Goal: Transaction & Acquisition: Purchase product/service

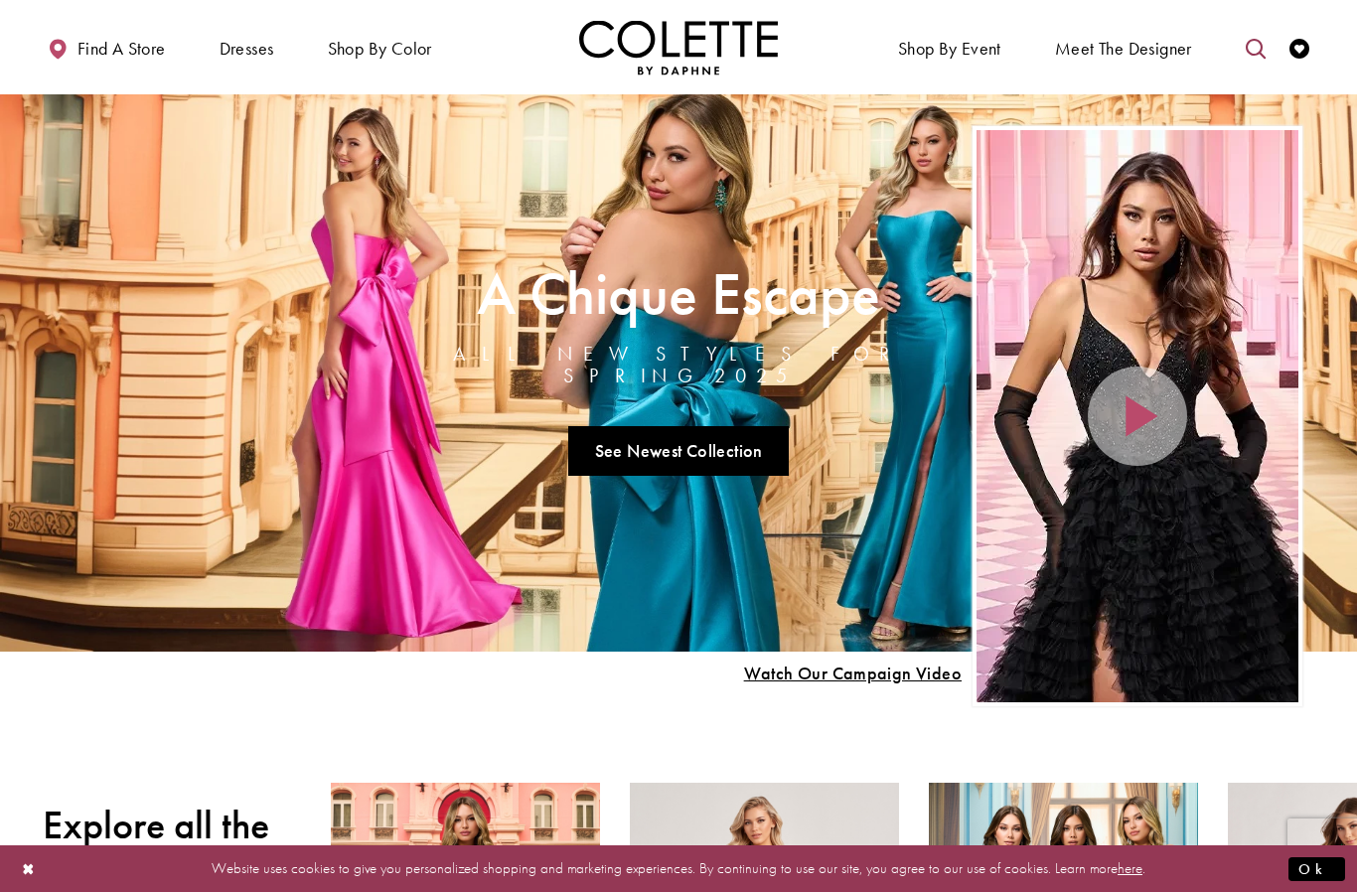
click at [1260, 47] on icon "Toggle search" at bounding box center [1255, 49] width 20 height 20
click at [1177, 60] on input "Search" at bounding box center [1153, 49] width 239 height 30
type input "****"
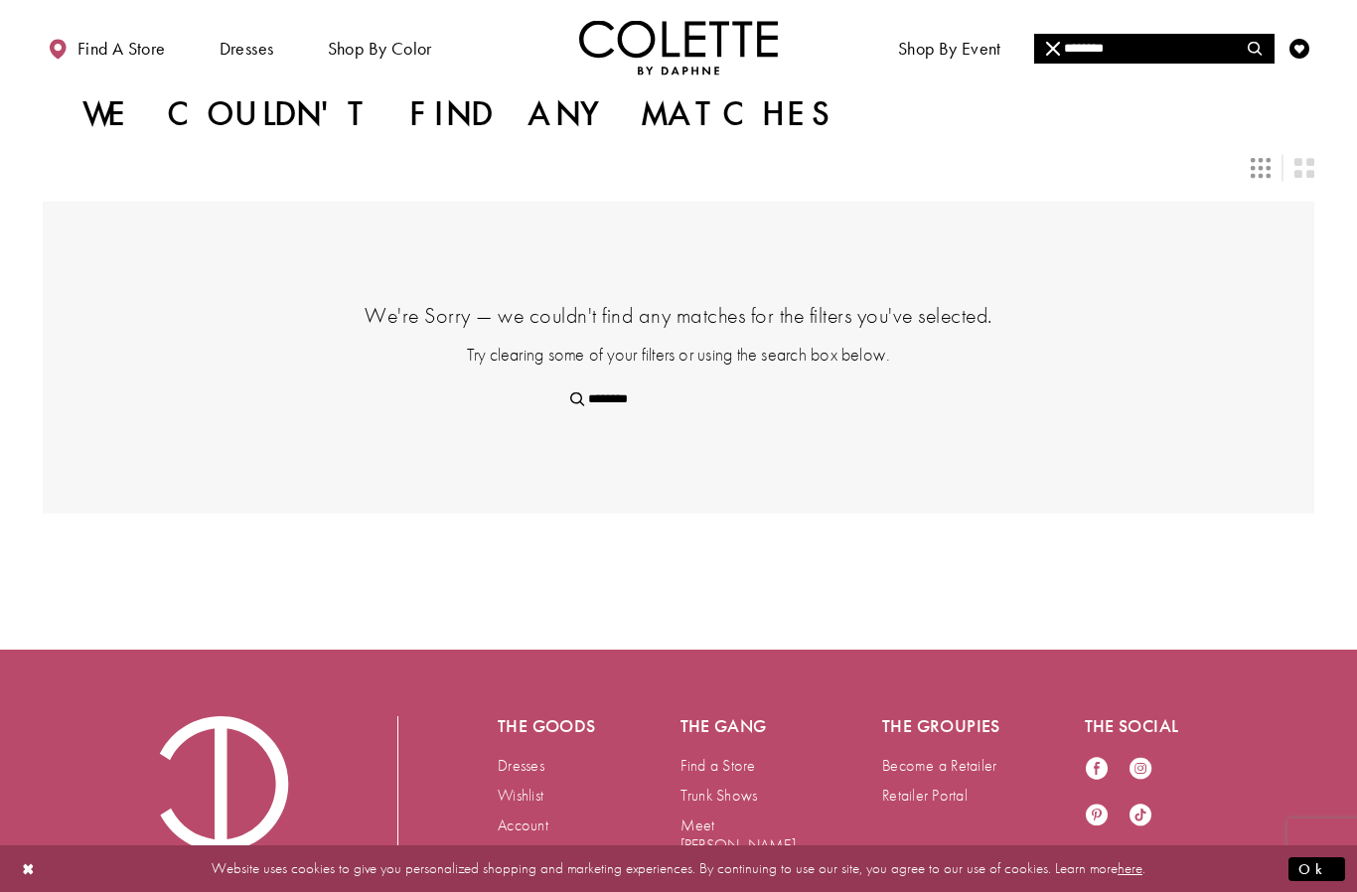
drag, startPoint x: 1116, startPoint y: 42, endPoint x: 1116, endPoint y: 20, distance: 21.8
click at [1116, 42] on input "********" at bounding box center [1153, 49] width 239 height 30
type input "*******"
type input "*"
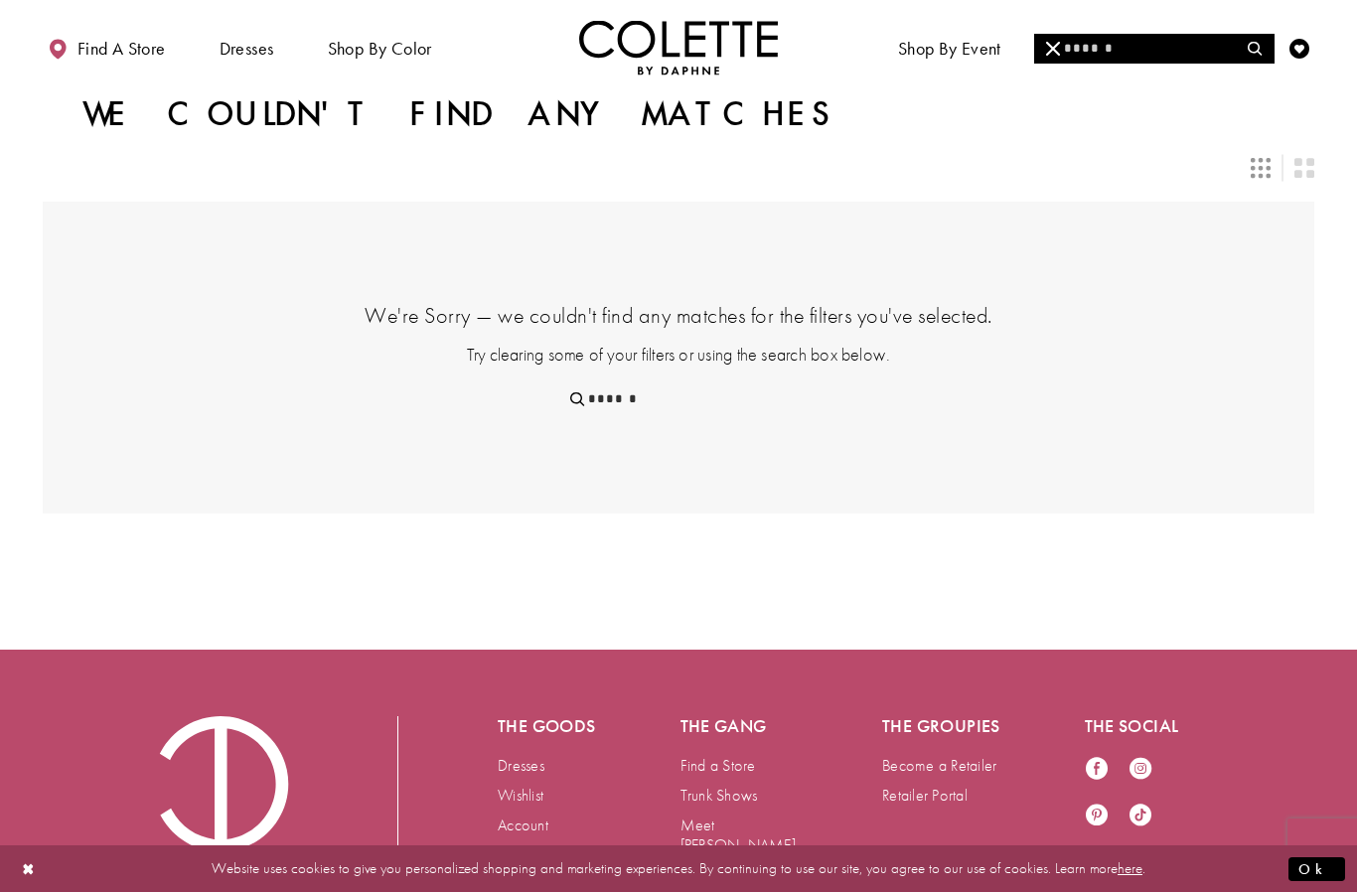
click at [1112, 183] on div "Layout Controls" at bounding box center [678, 168] width 1295 height 44
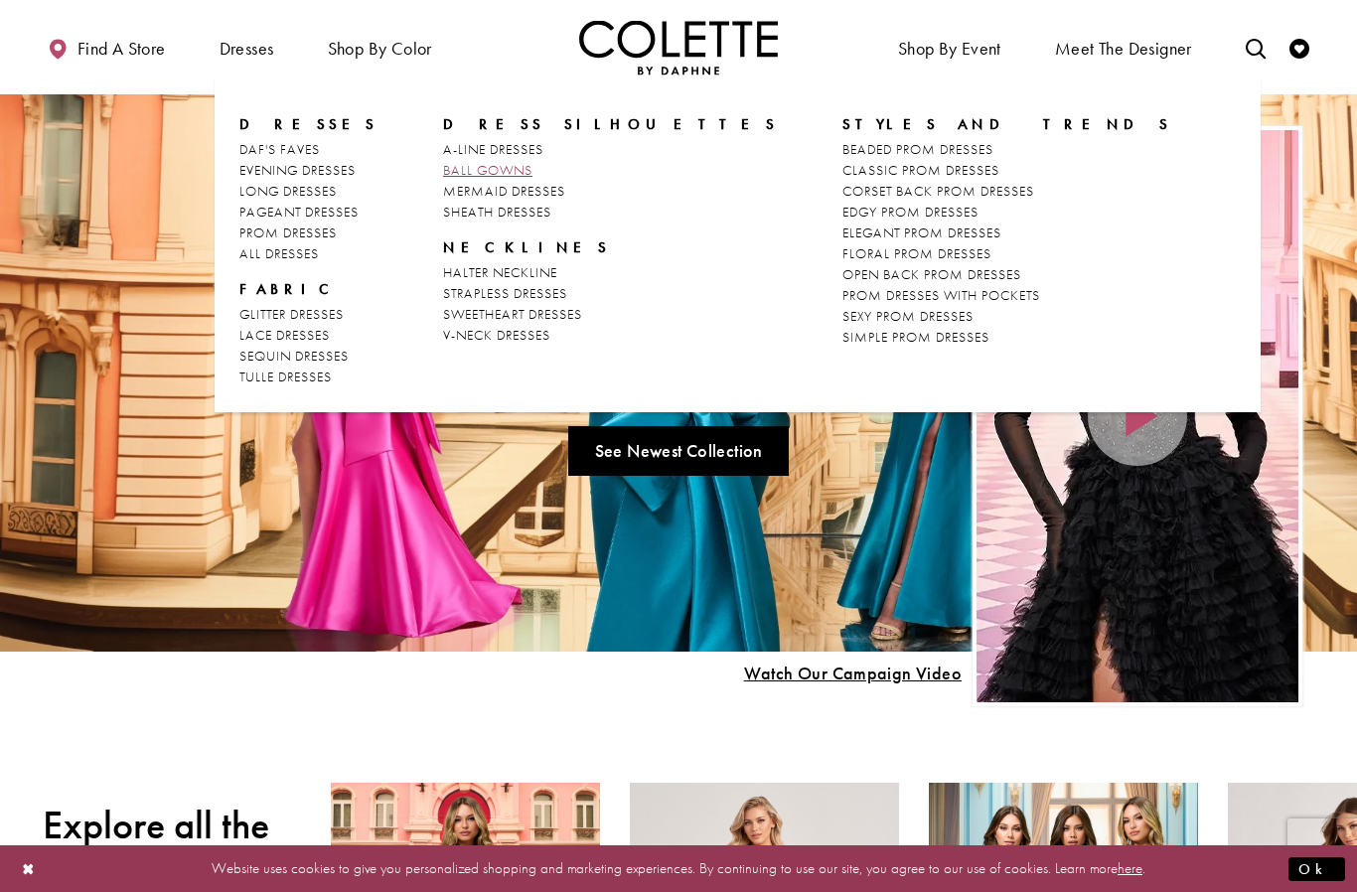
click at [500, 169] on span "BALL GOWNS" at bounding box center [487, 170] width 89 height 18
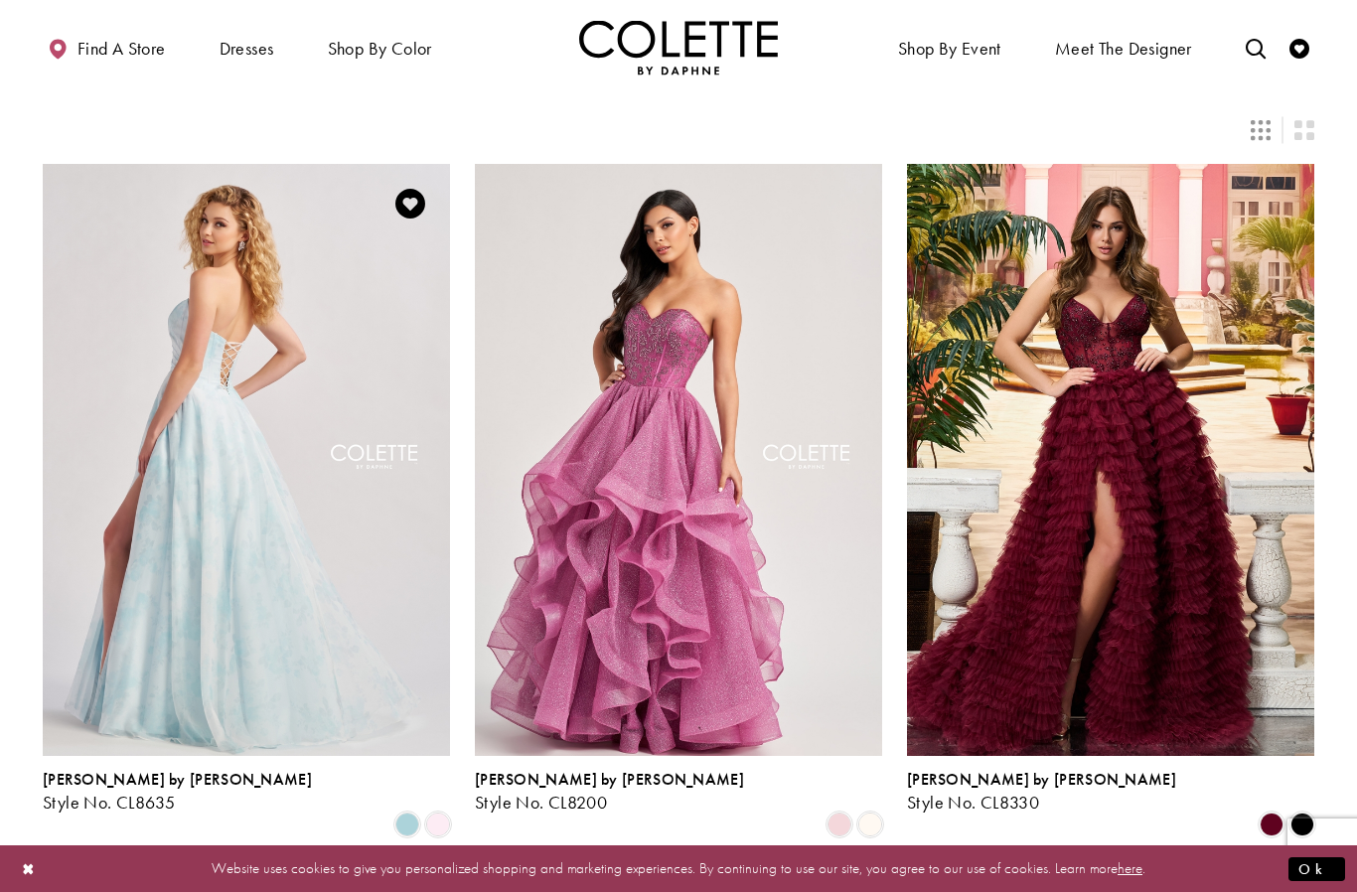
scroll to position [40, 0]
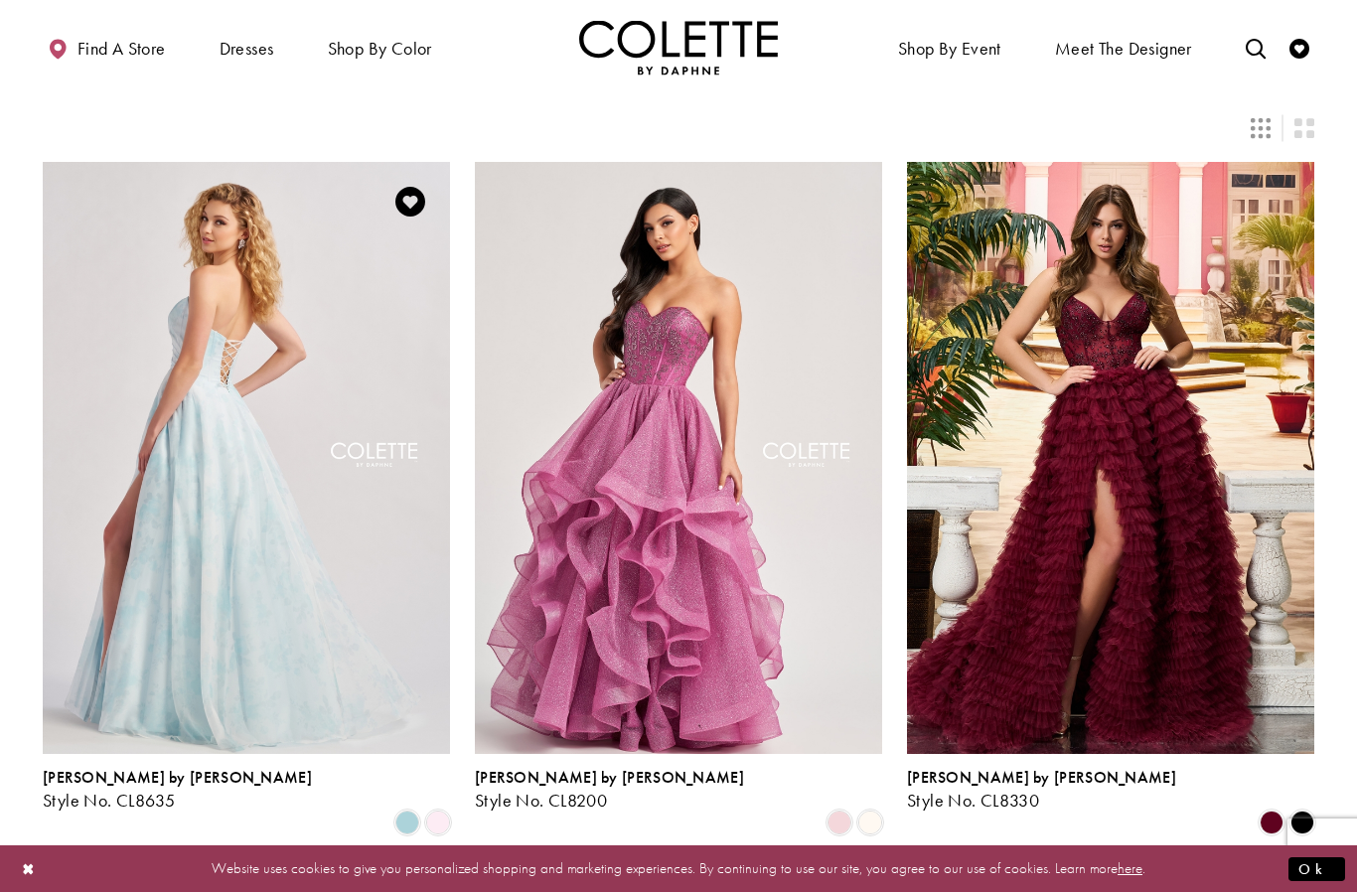
click at [227, 364] on img "Visit Colette by Daphne Style No. CL8635 Page" at bounding box center [246, 458] width 407 height 592
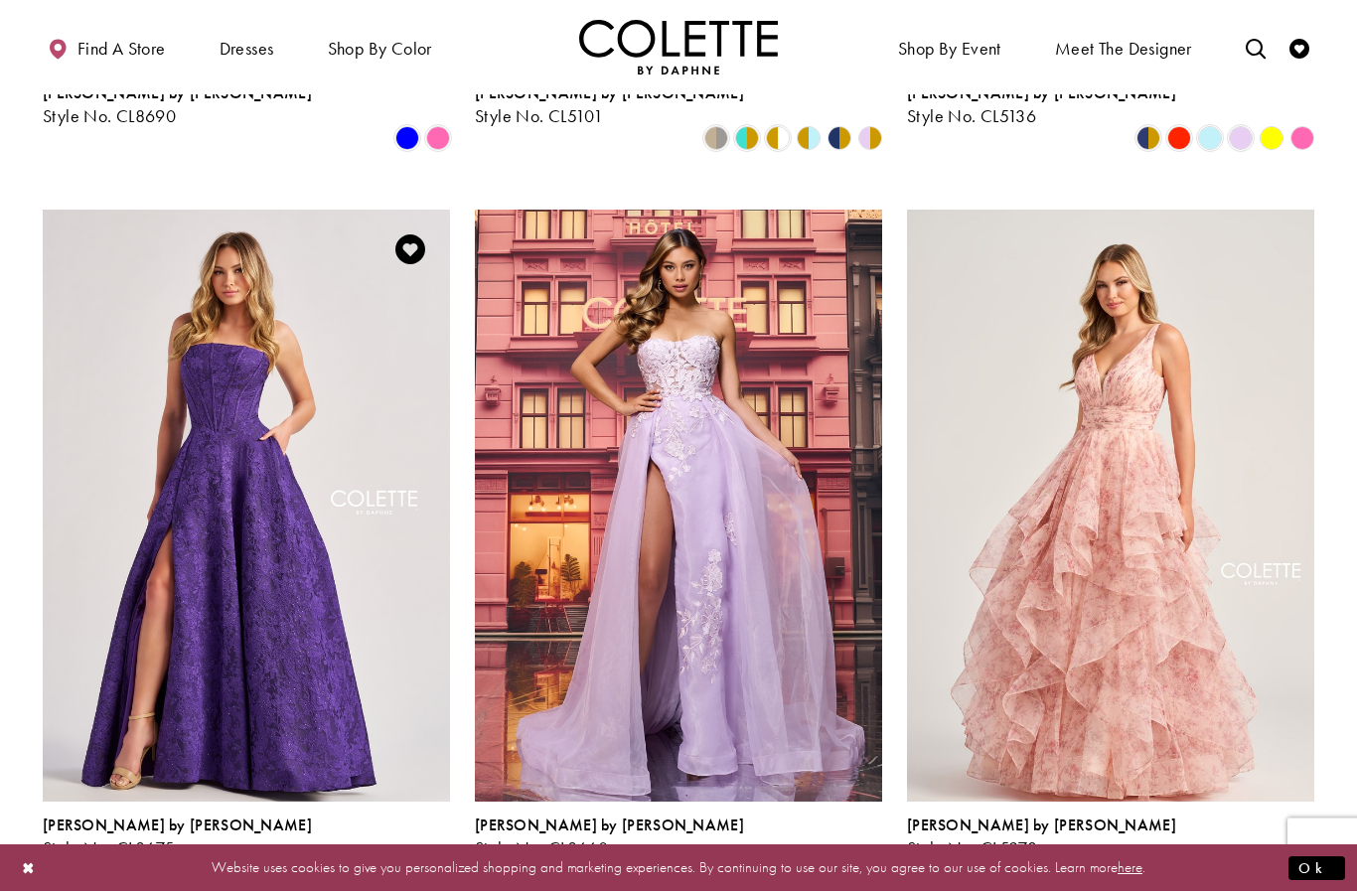
scroll to position [1457, 0]
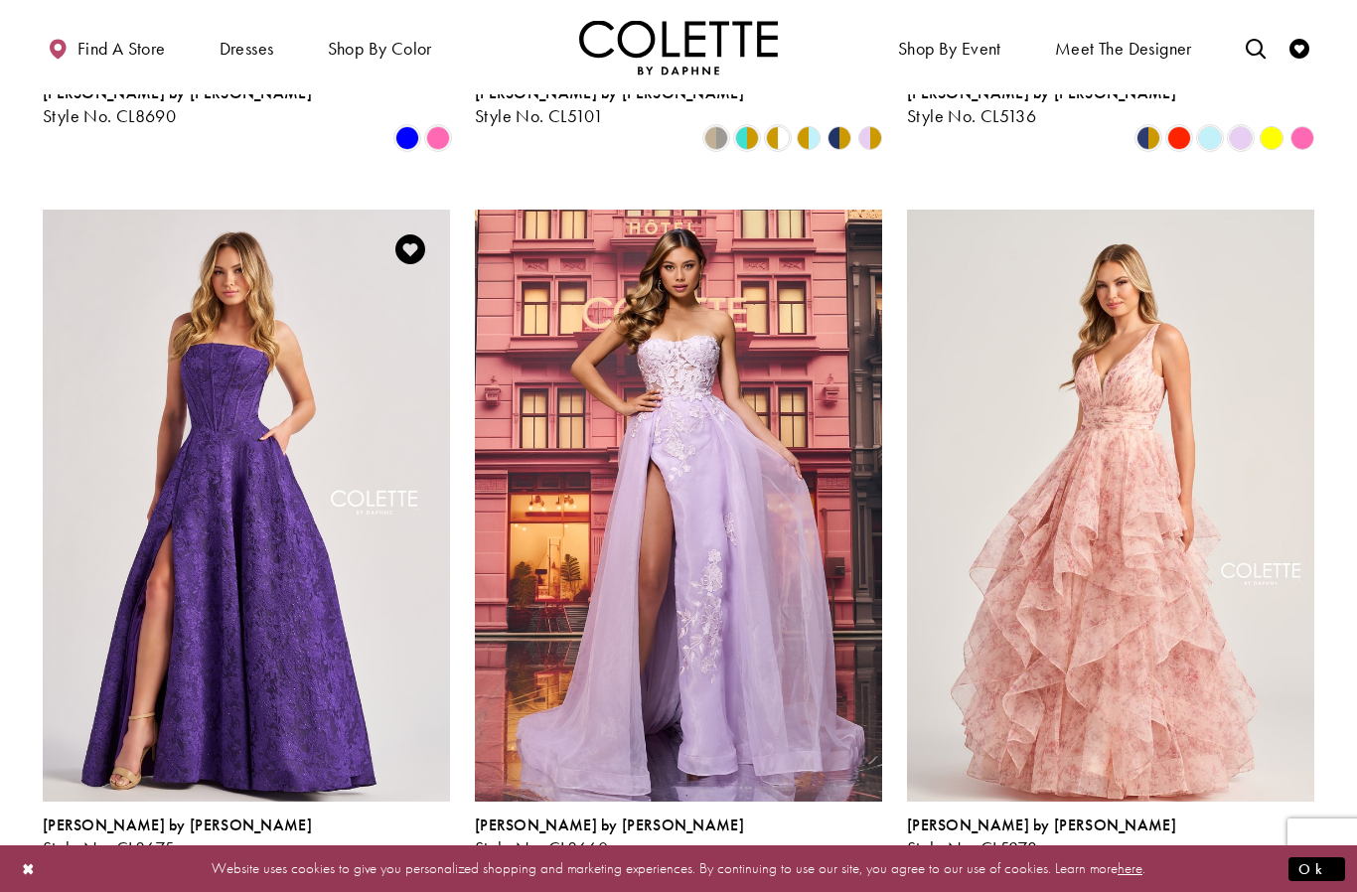
click at [408, 858] on span "Product List" at bounding box center [407, 870] width 24 height 24
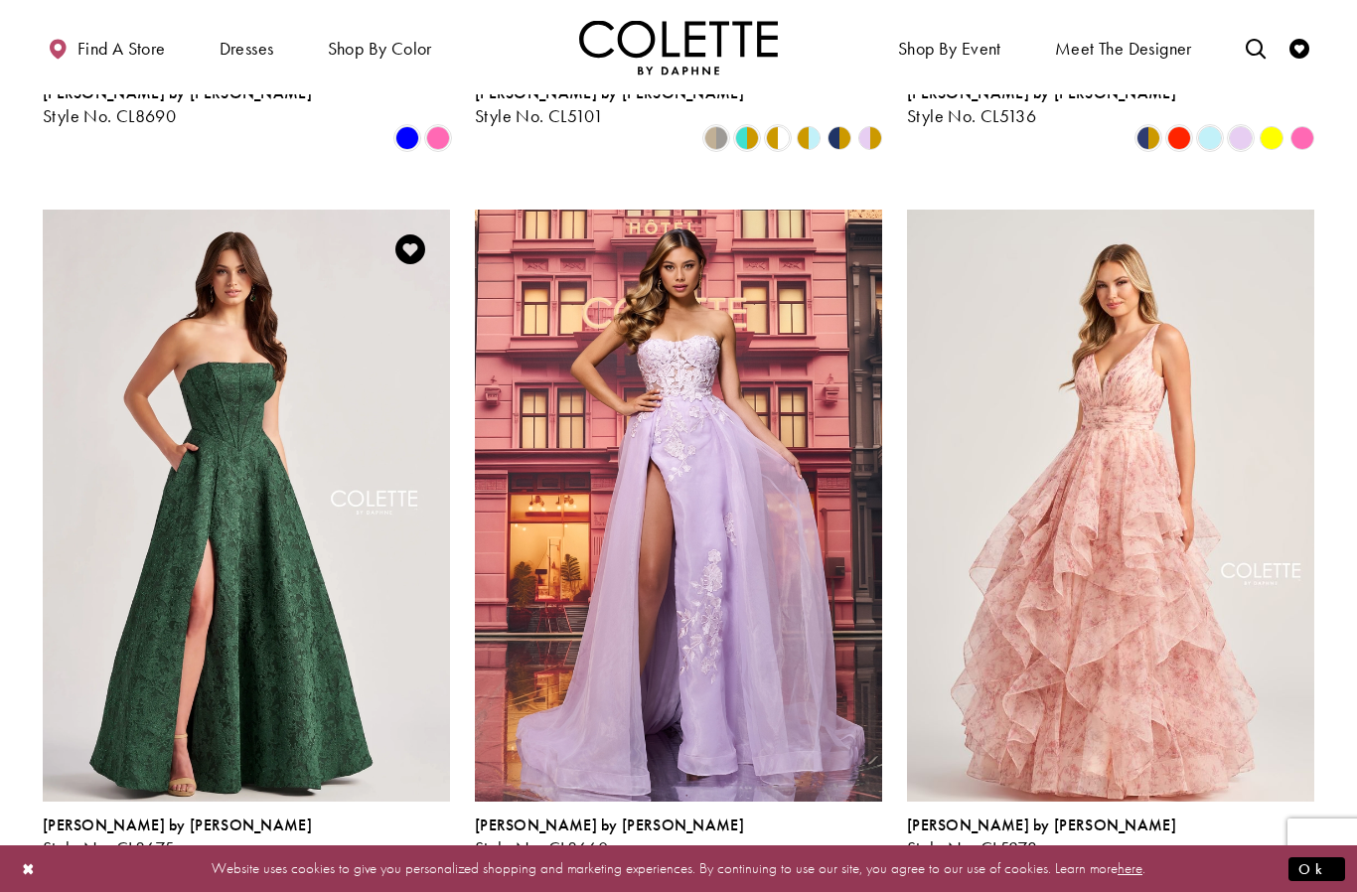
click at [442, 858] on span "Product List" at bounding box center [438, 870] width 24 height 24
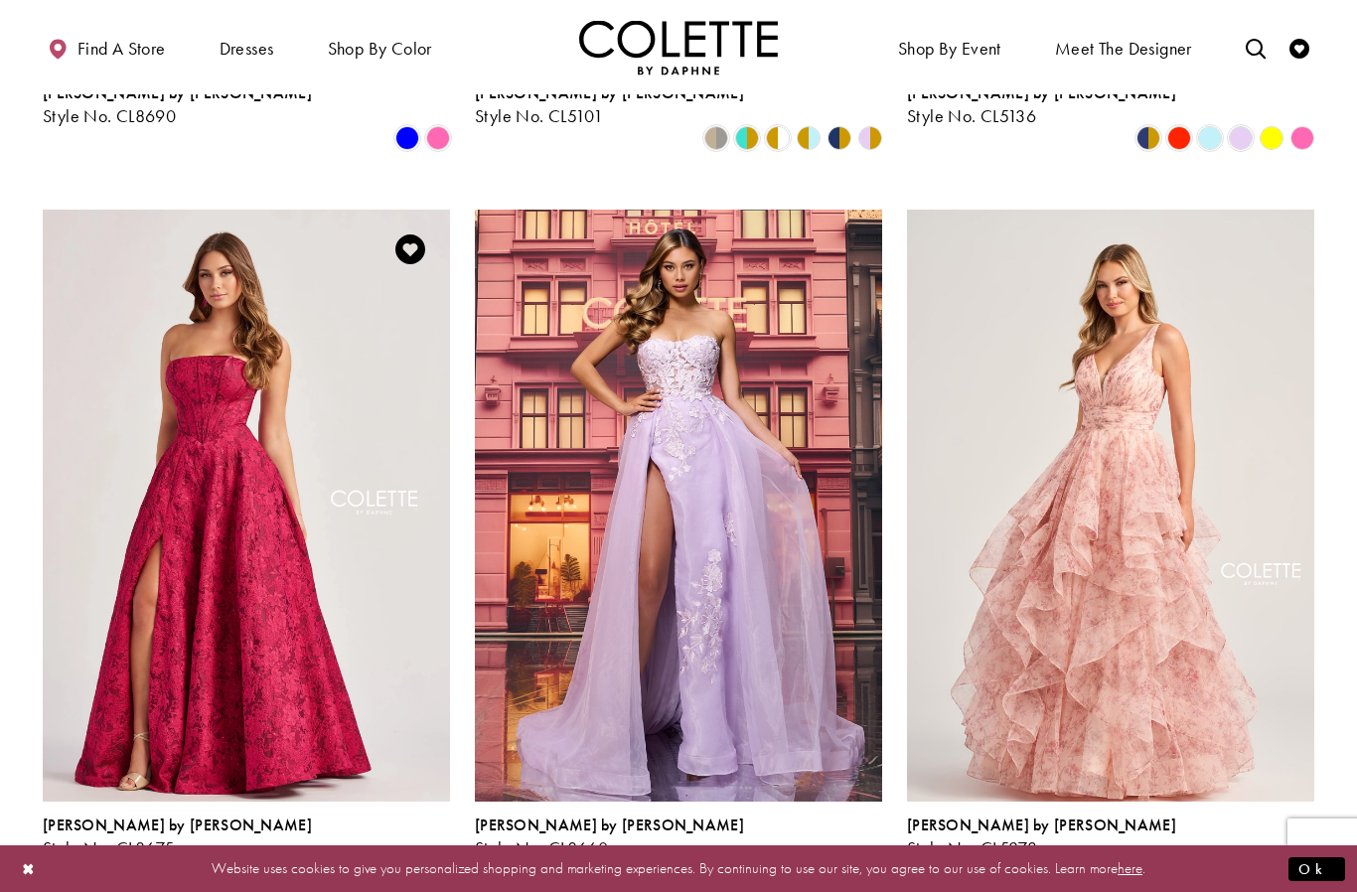
click at [371, 858] on span "Product List" at bounding box center [376, 870] width 24 height 24
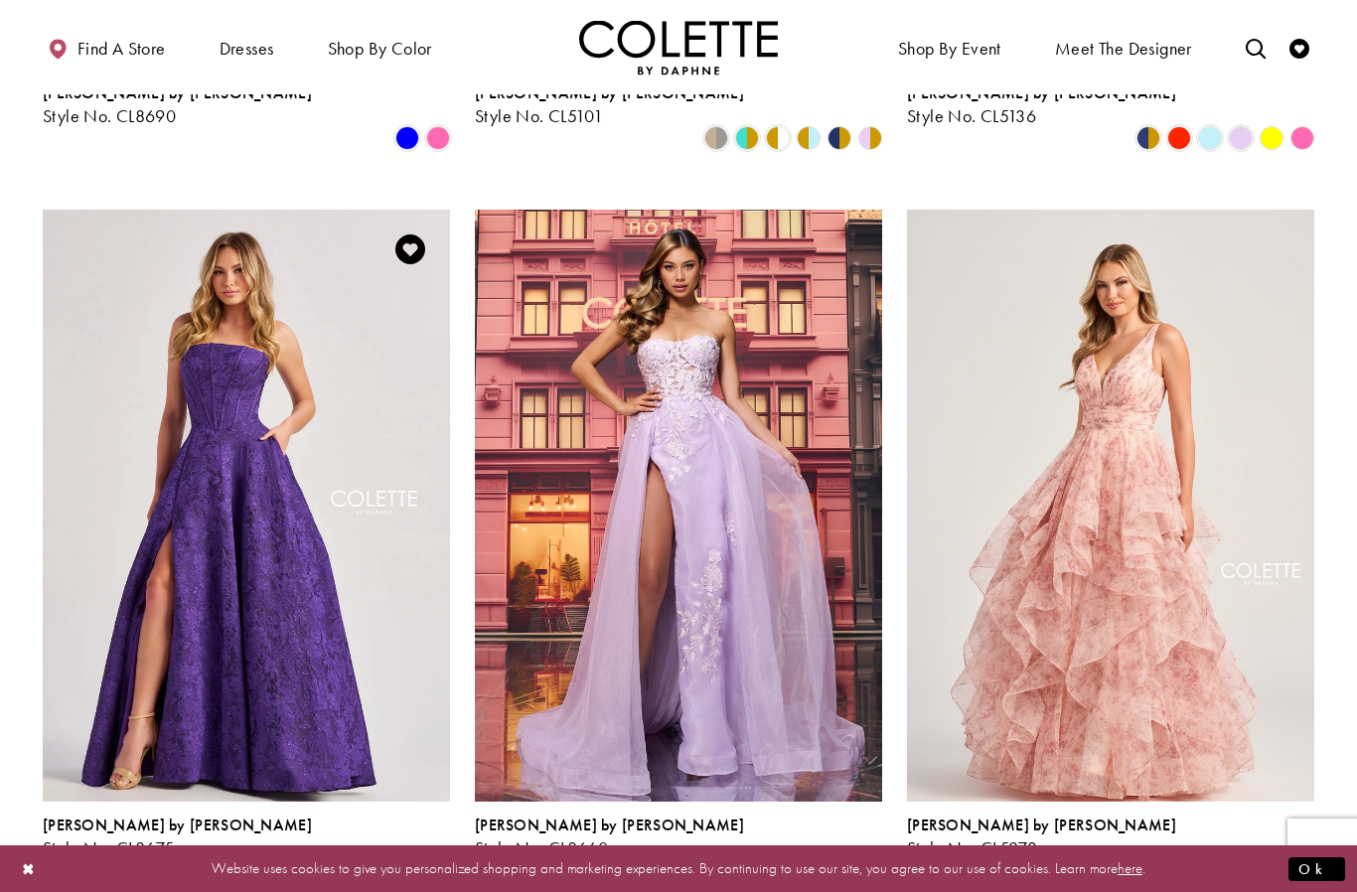
click at [408, 858] on span "Product List" at bounding box center [407, 870] width 24 height 24
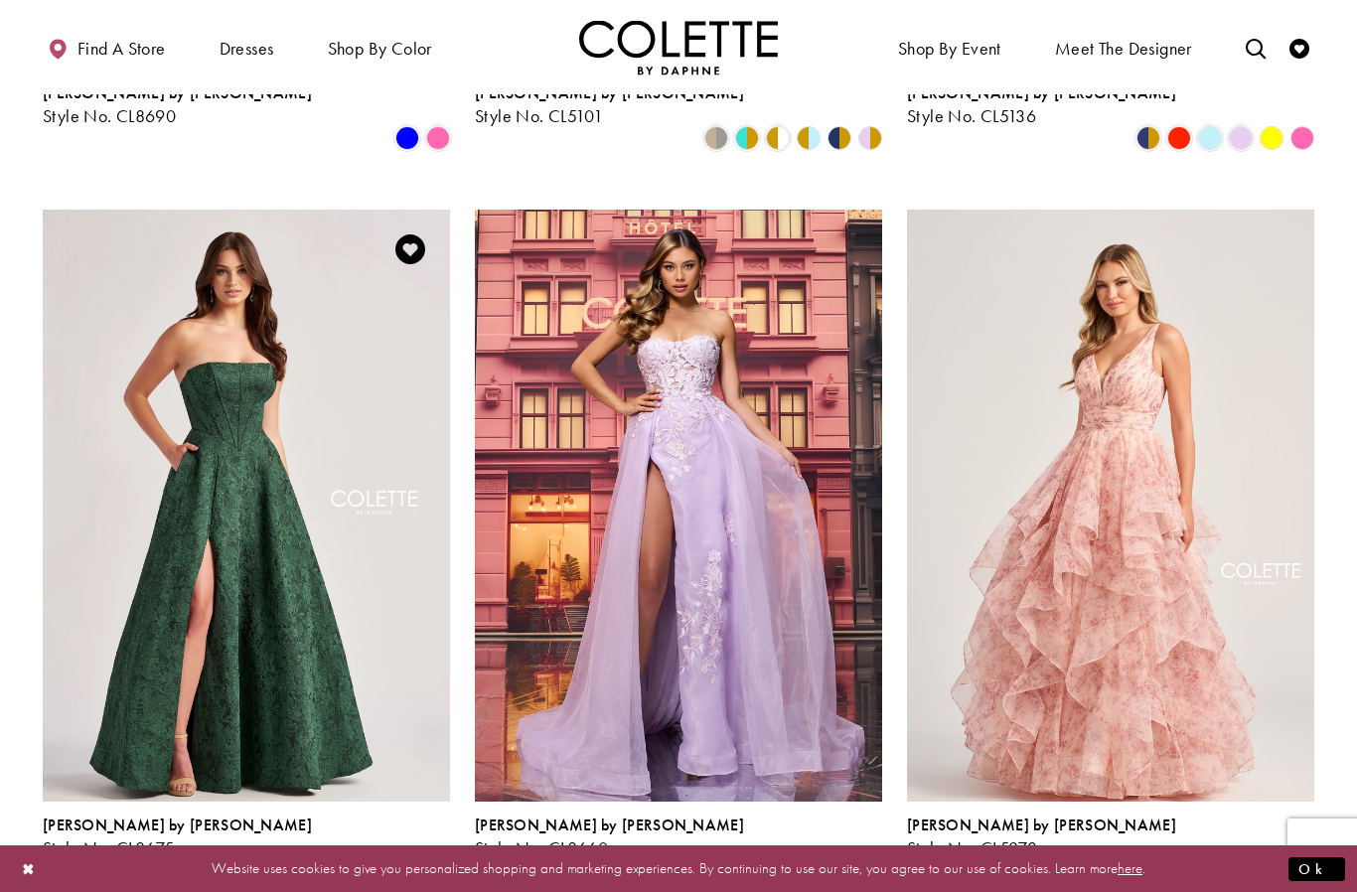
click at [452, 855] on div "Product List" at bounding box center [438, 870] width 31 height 31
click at [439, 858] on span "Product List" at bounding box center [438, 870] width 24 height 24
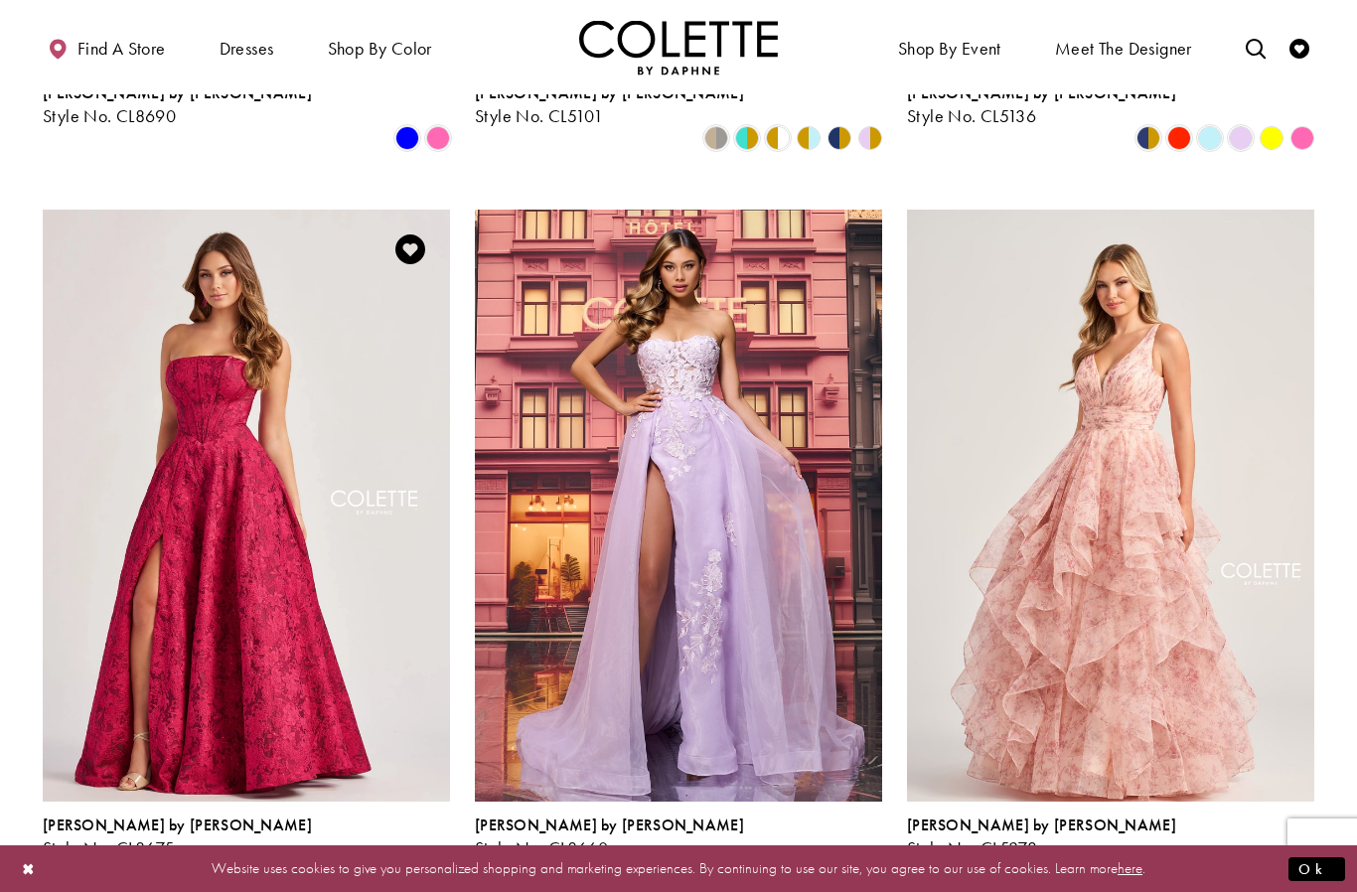
click at [387, 858] on span "Product List" at bounding box center [376, 870] width 24 height 24
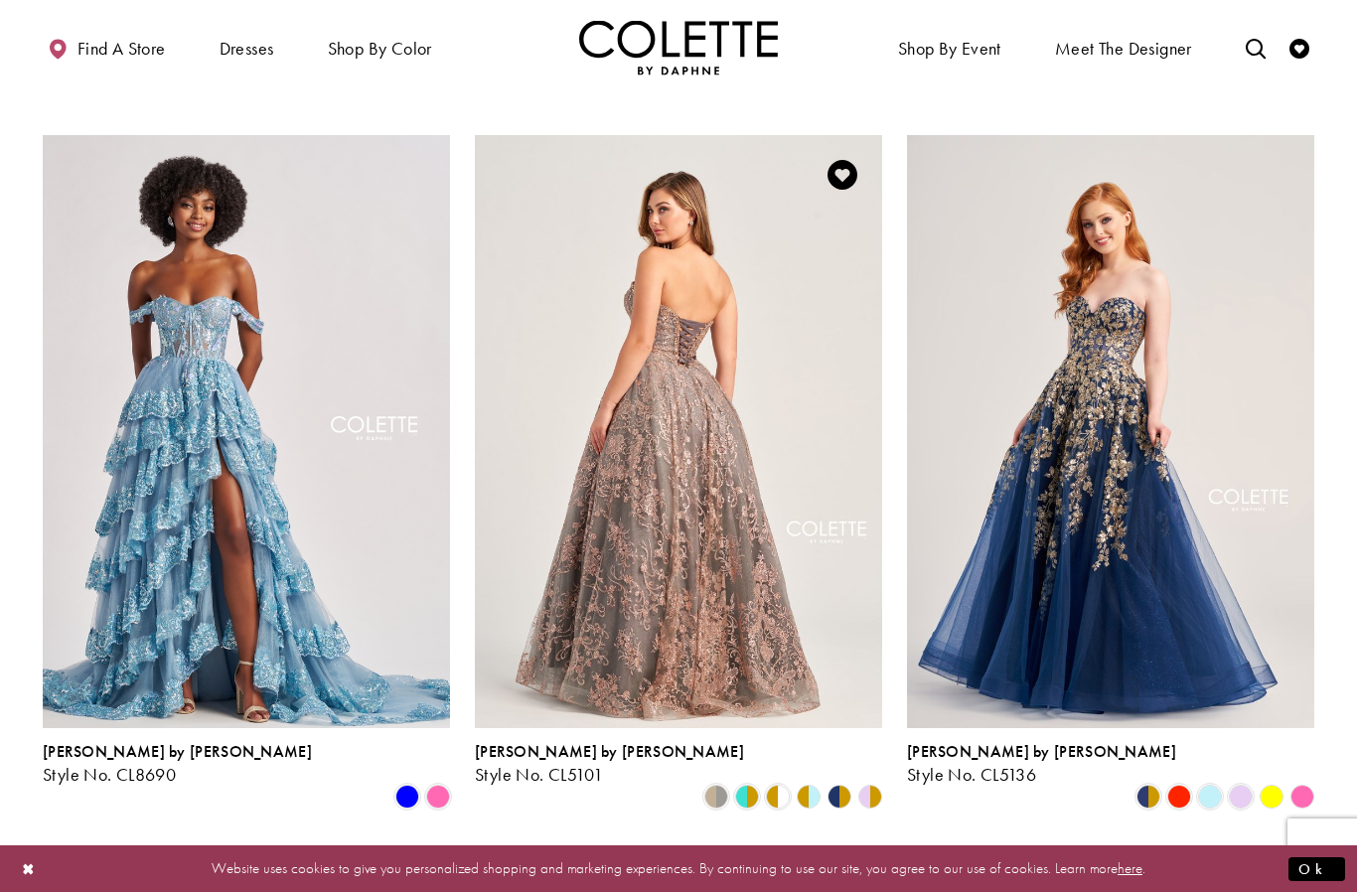
scroll to position [783, 0]
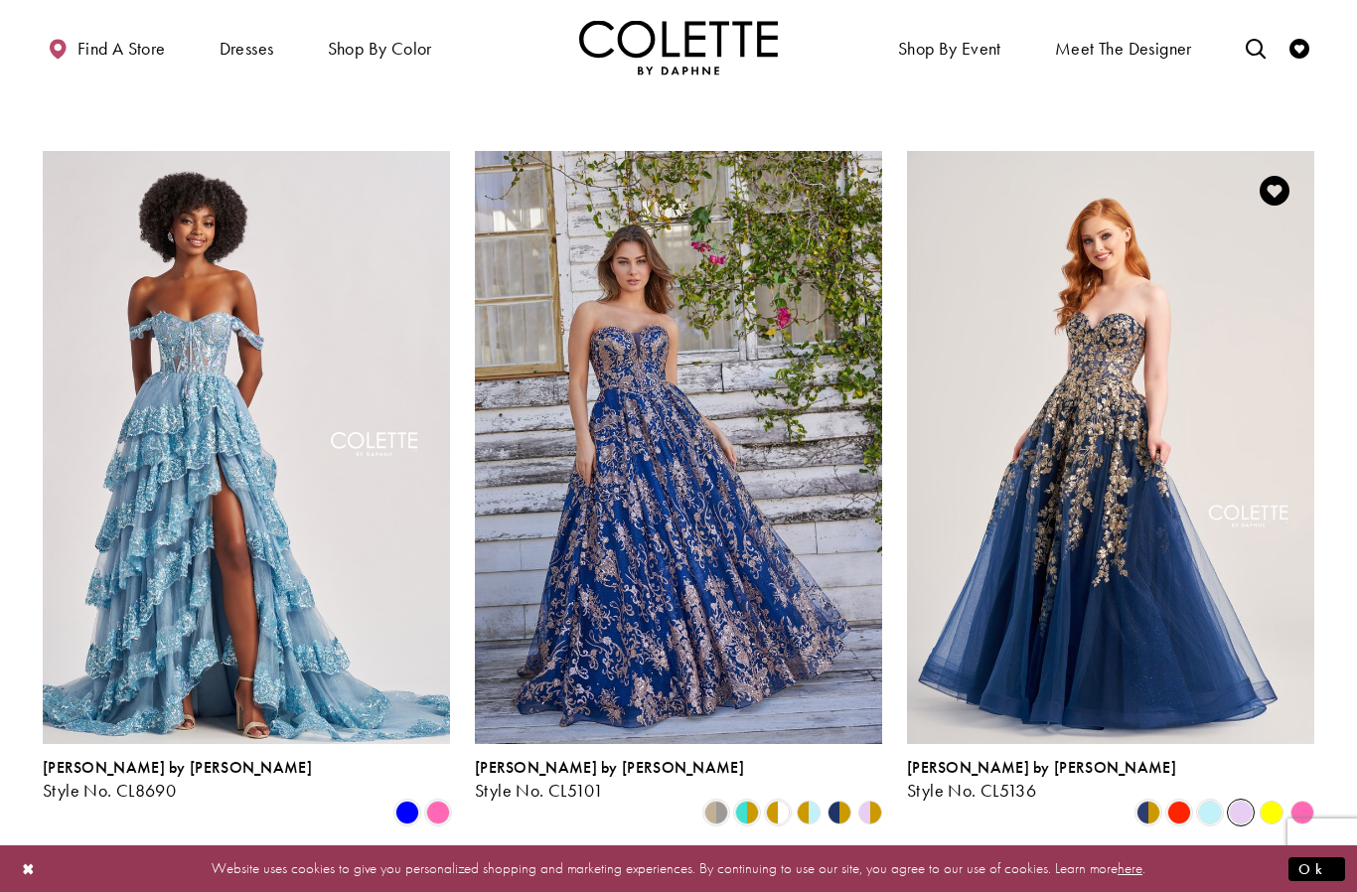
click at [1237, 800] on span "Product List" at bounding box center [1241, 812] width 24 height 24
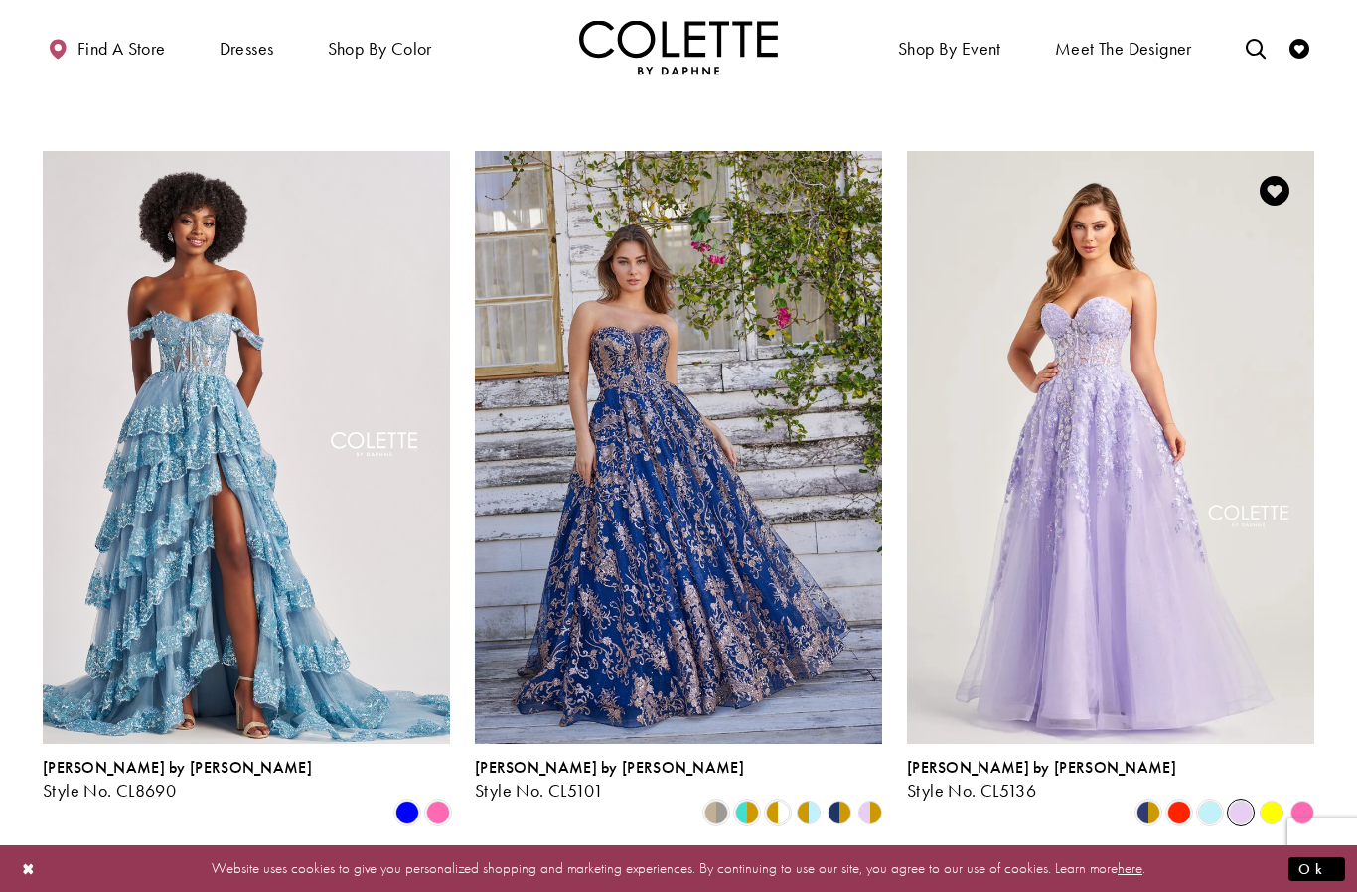
click at [1274, 797] on polygon "Product List" at bounding box center [1270, 812] width 31 height 31
click at [1271, 797] on polygon "Product List" at bounding box center [1270, 812] width 31 height 31
click at [1312, 797] on polygon "Product List" at bounding box center [1301, 812] width 31 height 31
click at [1309, 797] on polygon "Product List" at bounding box center [1301, 812] width 31 height 31
click at [1183, 800] on span "Product List" at bounding box center [1179, 812] width 24 height 24
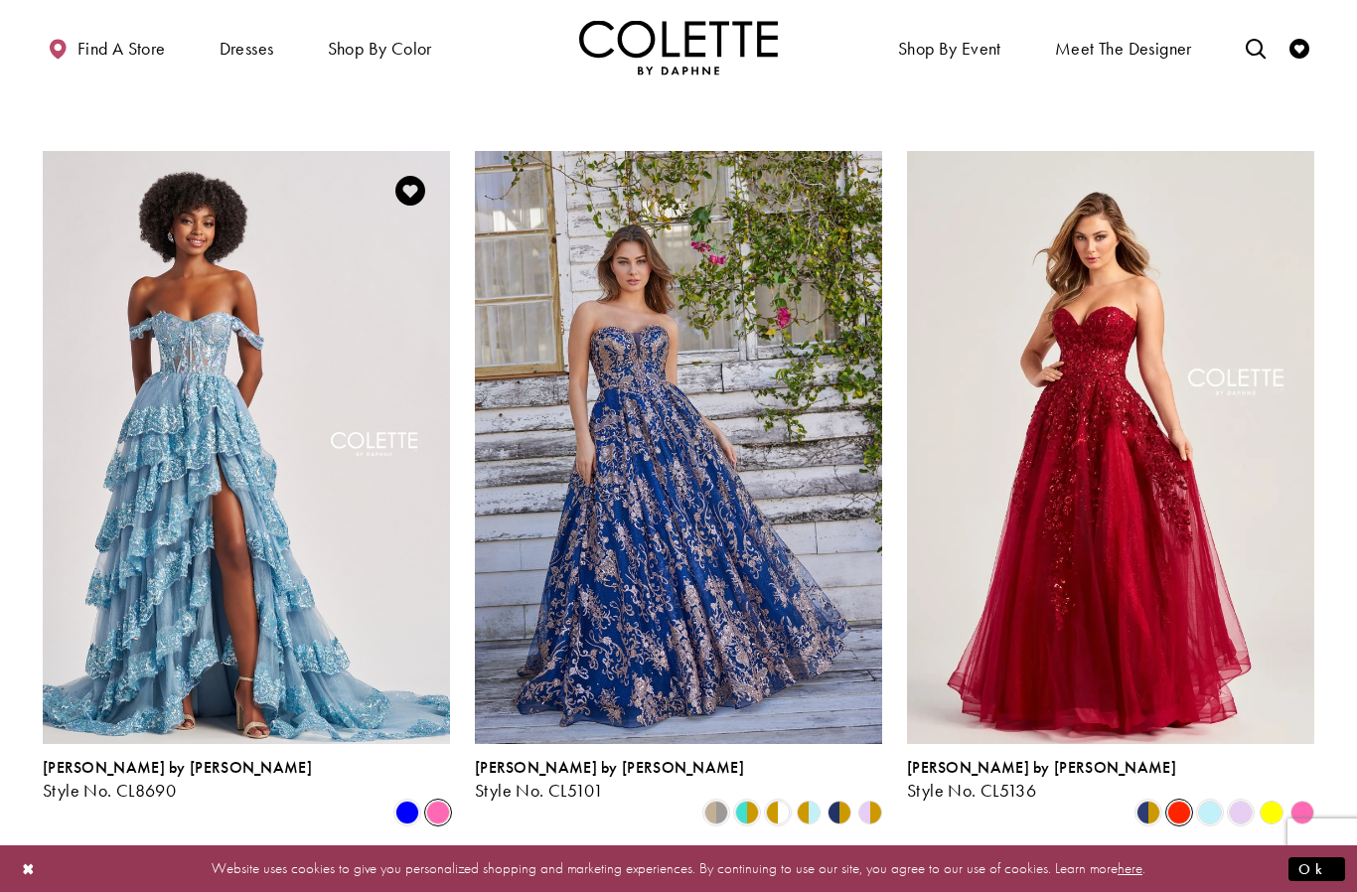
click at [430, 800] on span "Product List" at bounding box center [438, 812] width 24 height 24
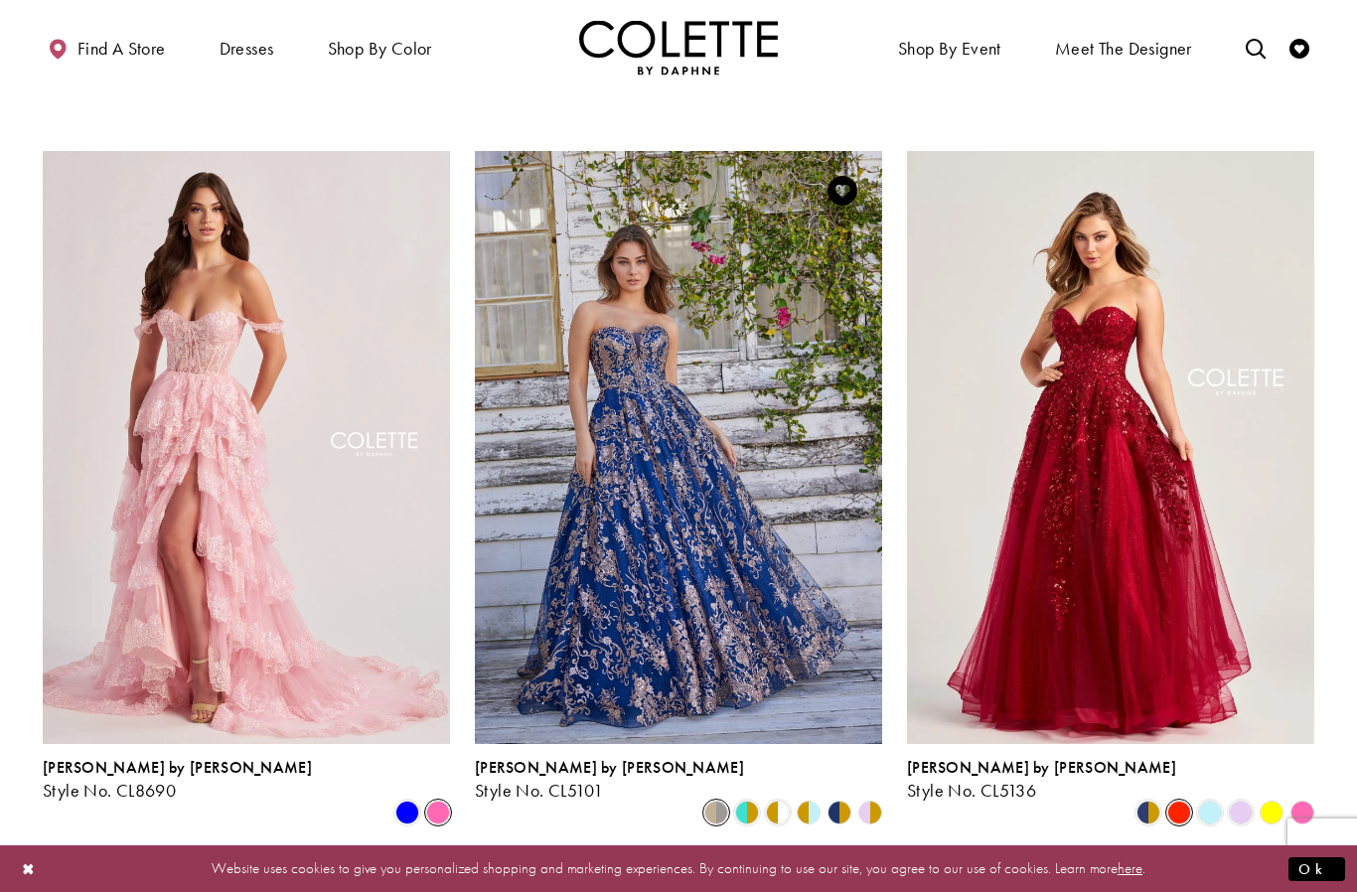
click at [706, 800] on span "Product List" at bounding box center [716, 812] width 24 height 24
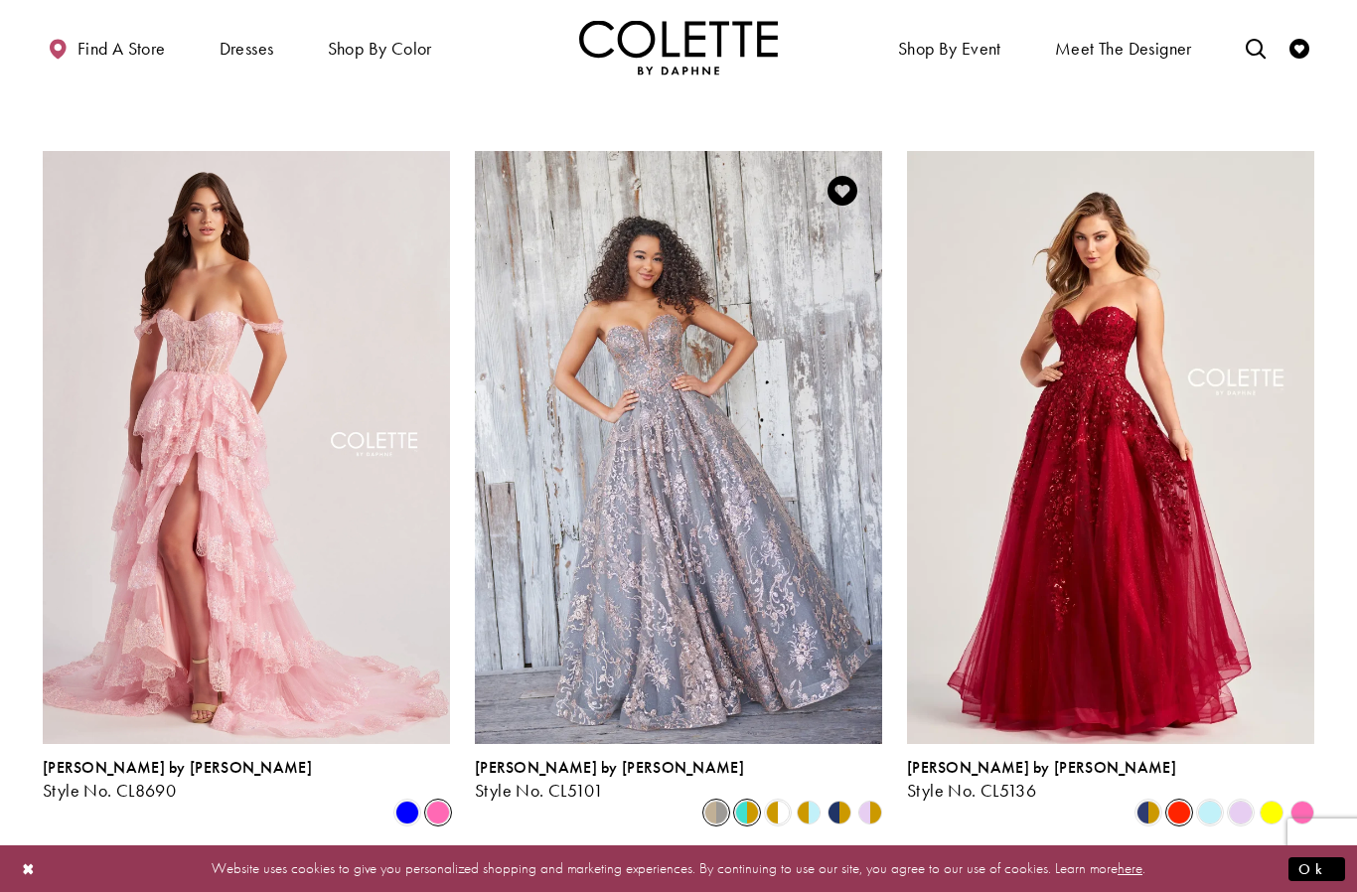
click at [742, 800] on span "Product List" at bounding box center [747, 812] width 24 height 24
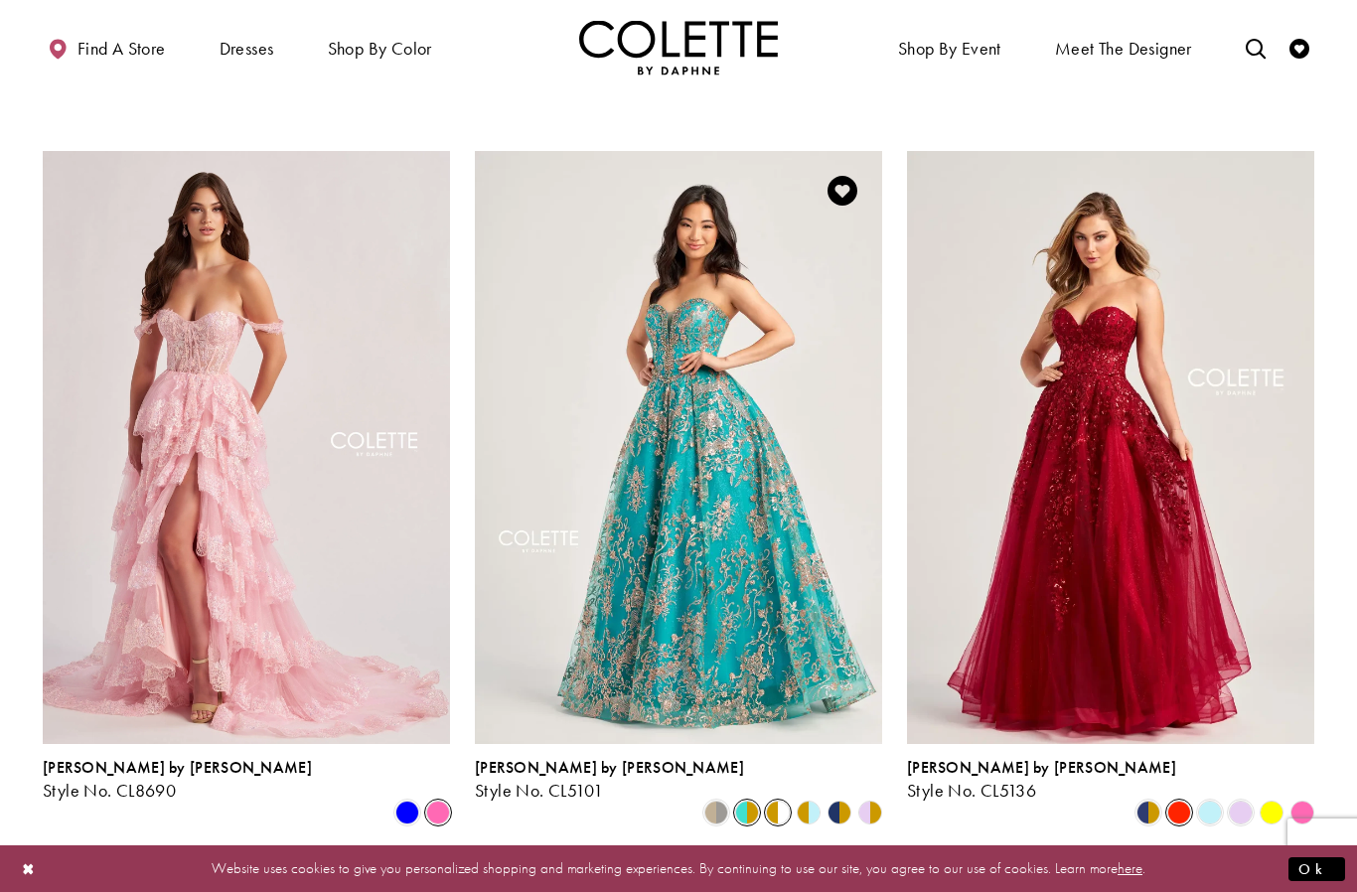
click at [774, 800] on span "Product List" at bounding box center [778, 812] width 24 height 24
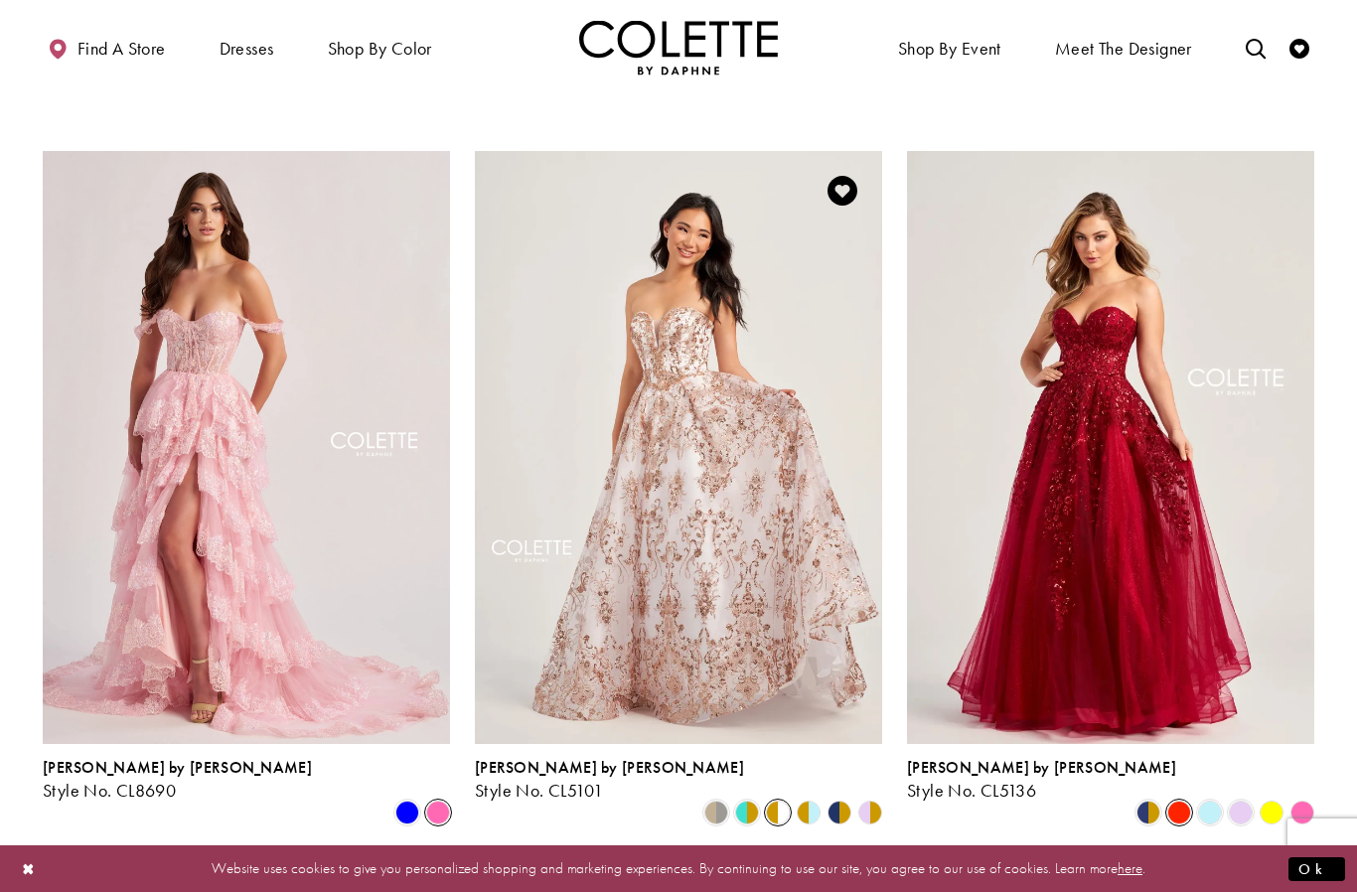
click at [813, 797] on polygon "Product List" at bounding box center [816, 812] width 16 height 31
click at [841, 797] on polygon "Product List" at bounding box center [847, 812] width 16 height 31
click at [862, 797] on polygon "Product List" at bounding box center [862, 812] width 16 height 31
click at [882, 797] on div "Product List" at bounding box center [870, 812] width 31 height 31
click at [871, 797] on polygon "Product List" at bounding box center [878, 812] width 16 height 31
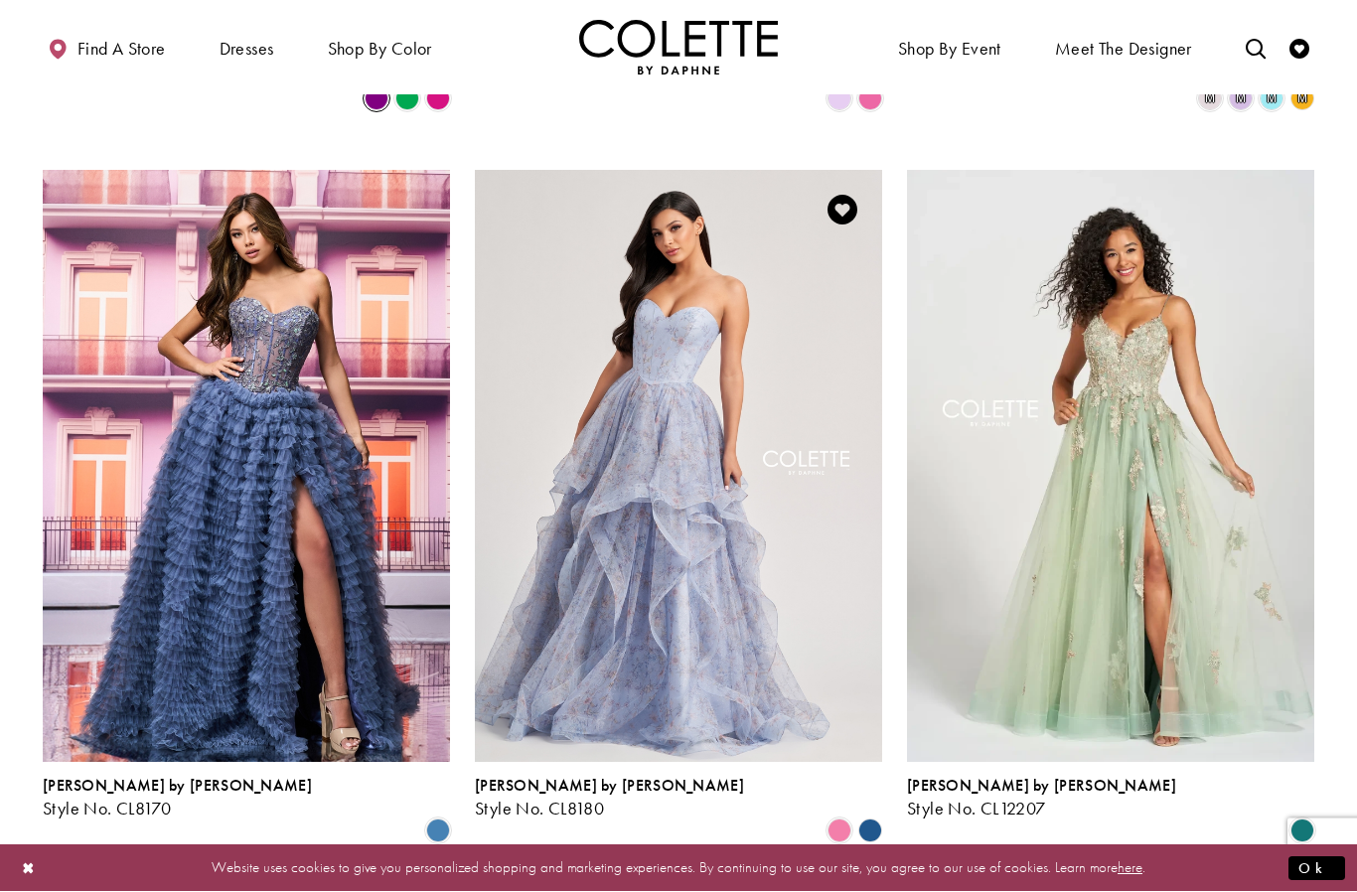
scroll to position [2229, 0]
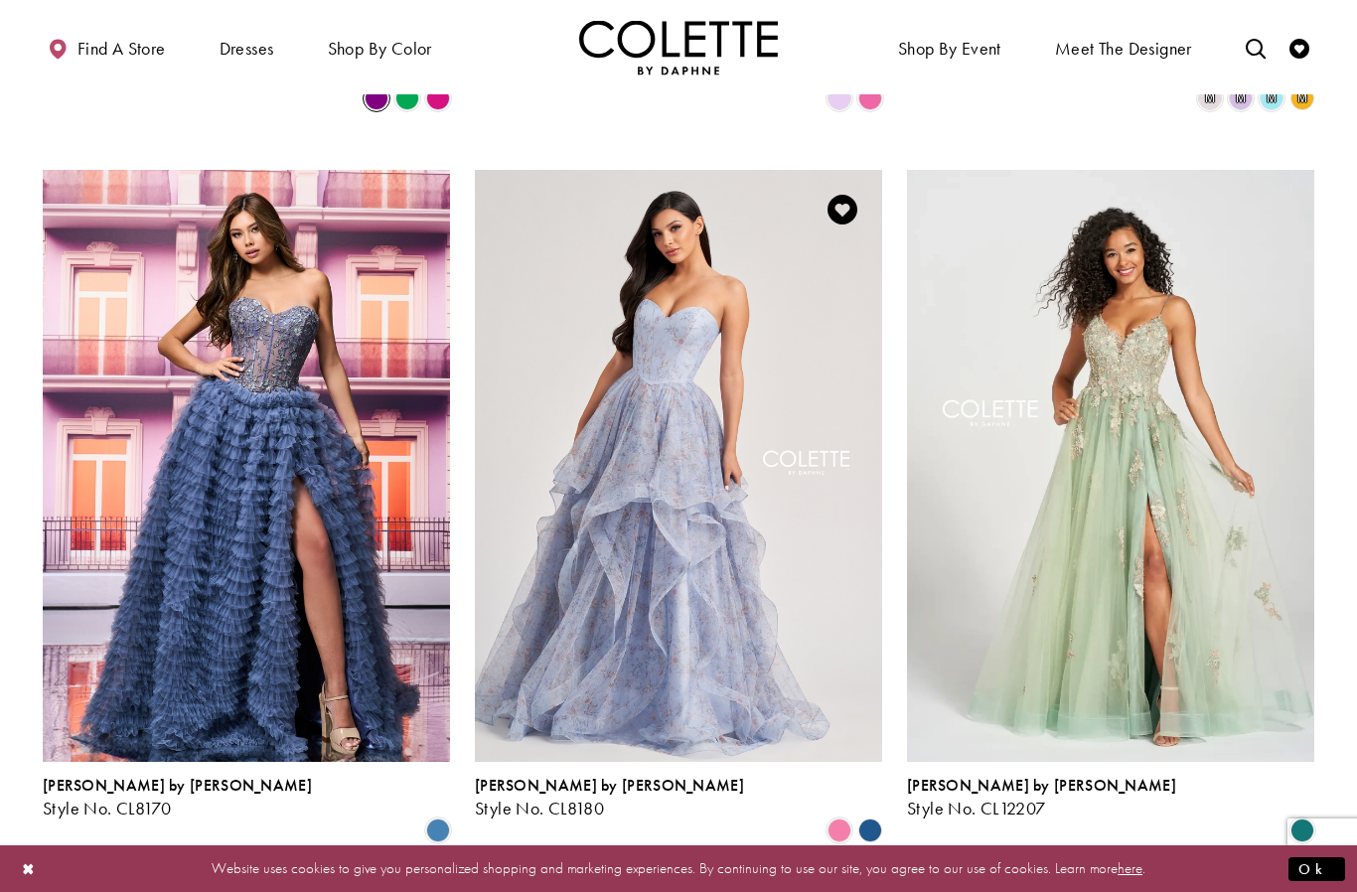
click at [871, 815] on polygon "Product List" at bounding box center [869, 830] width 31 height 31
click at [879, 815] on polygon "Product List" at bounding box center [869, 830] width 31 height 31
click at [845, 818] on span "Product List" at bounding box center [839, 830] width 24 height 24
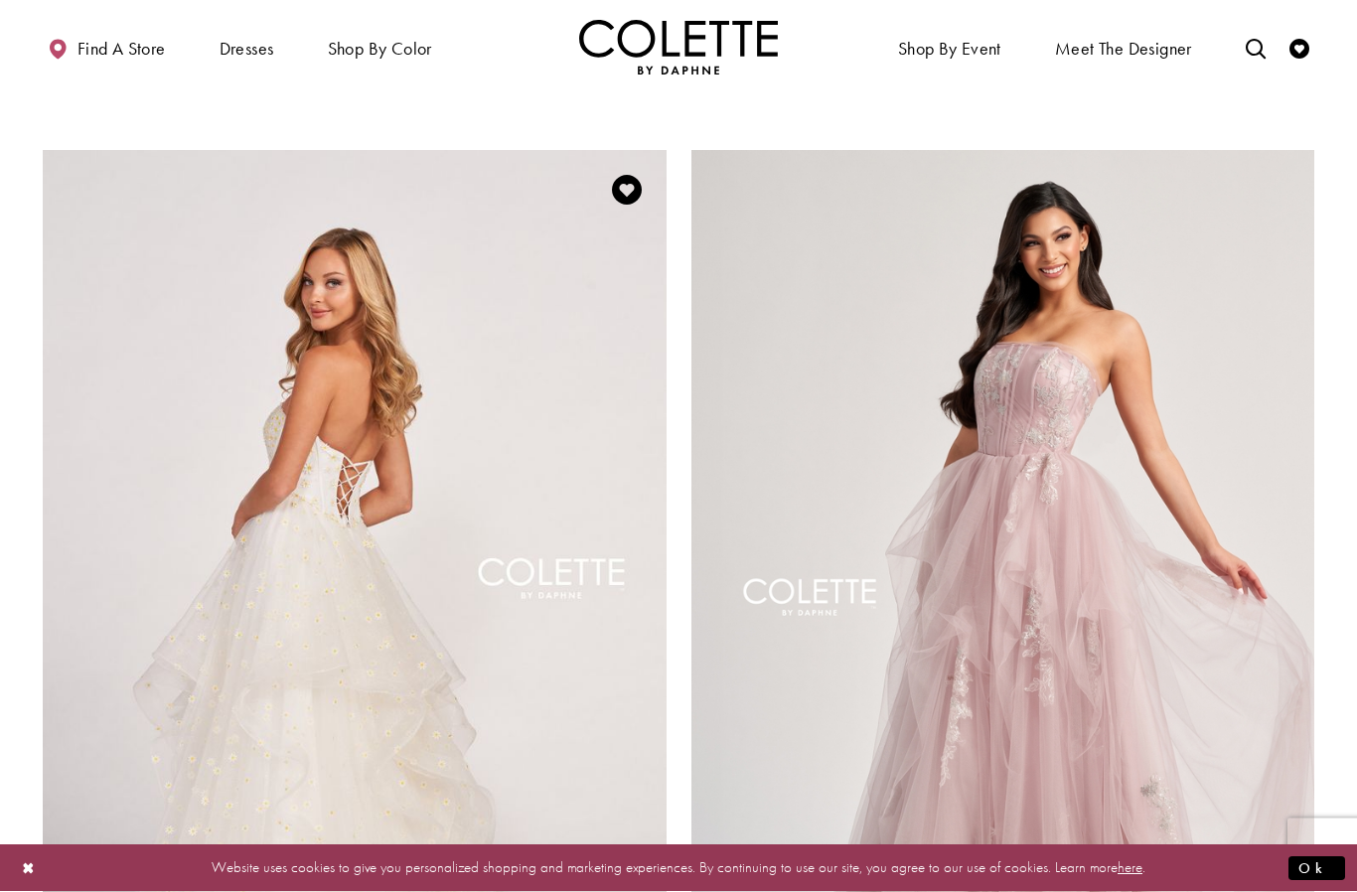
scroll to position [2966, 0]
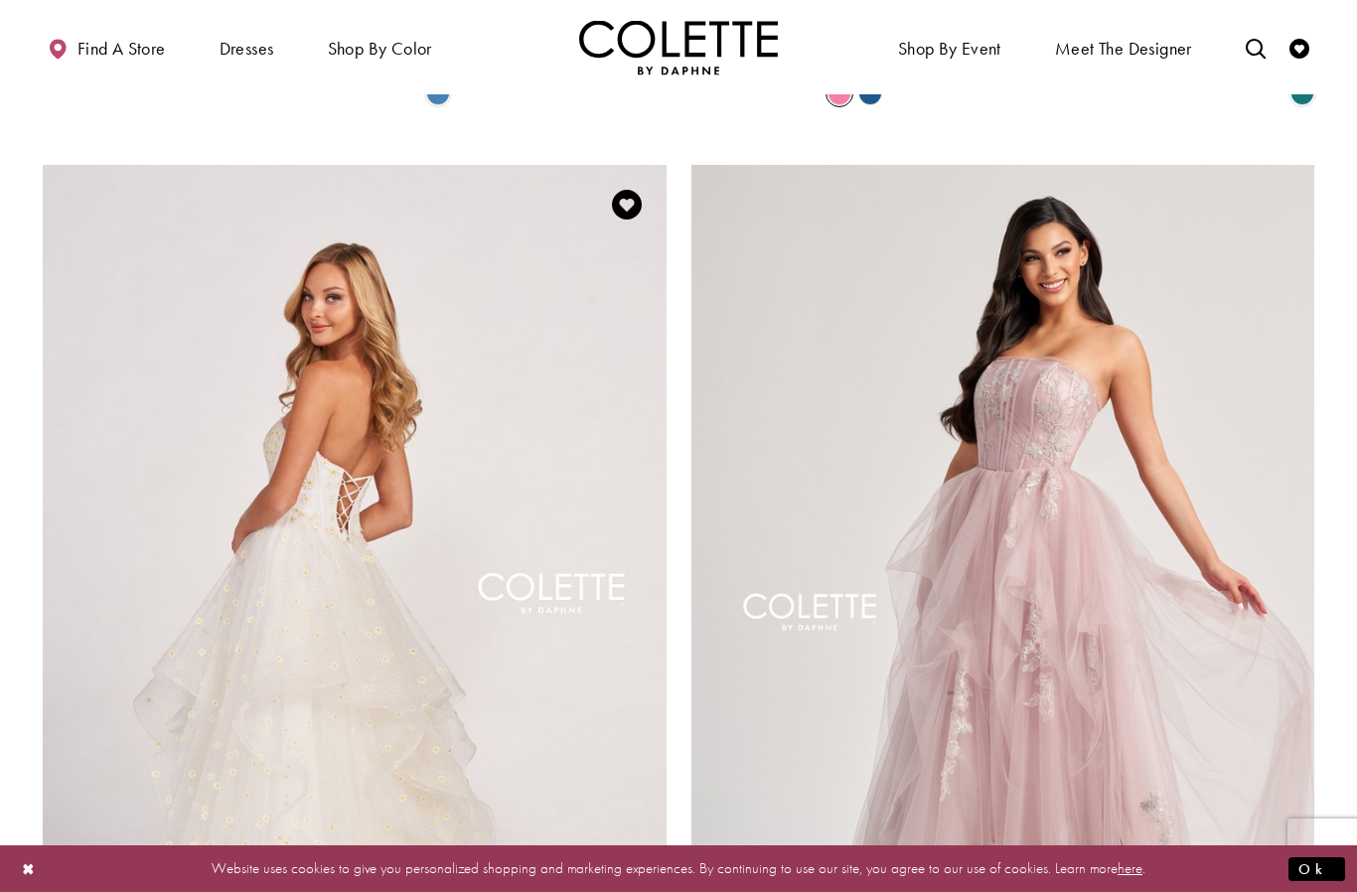
click at [418, 560] on img "Visit Colette by Daphne Style No. CL2055 Page" at bounding box center [355, 618] width 624 height 907
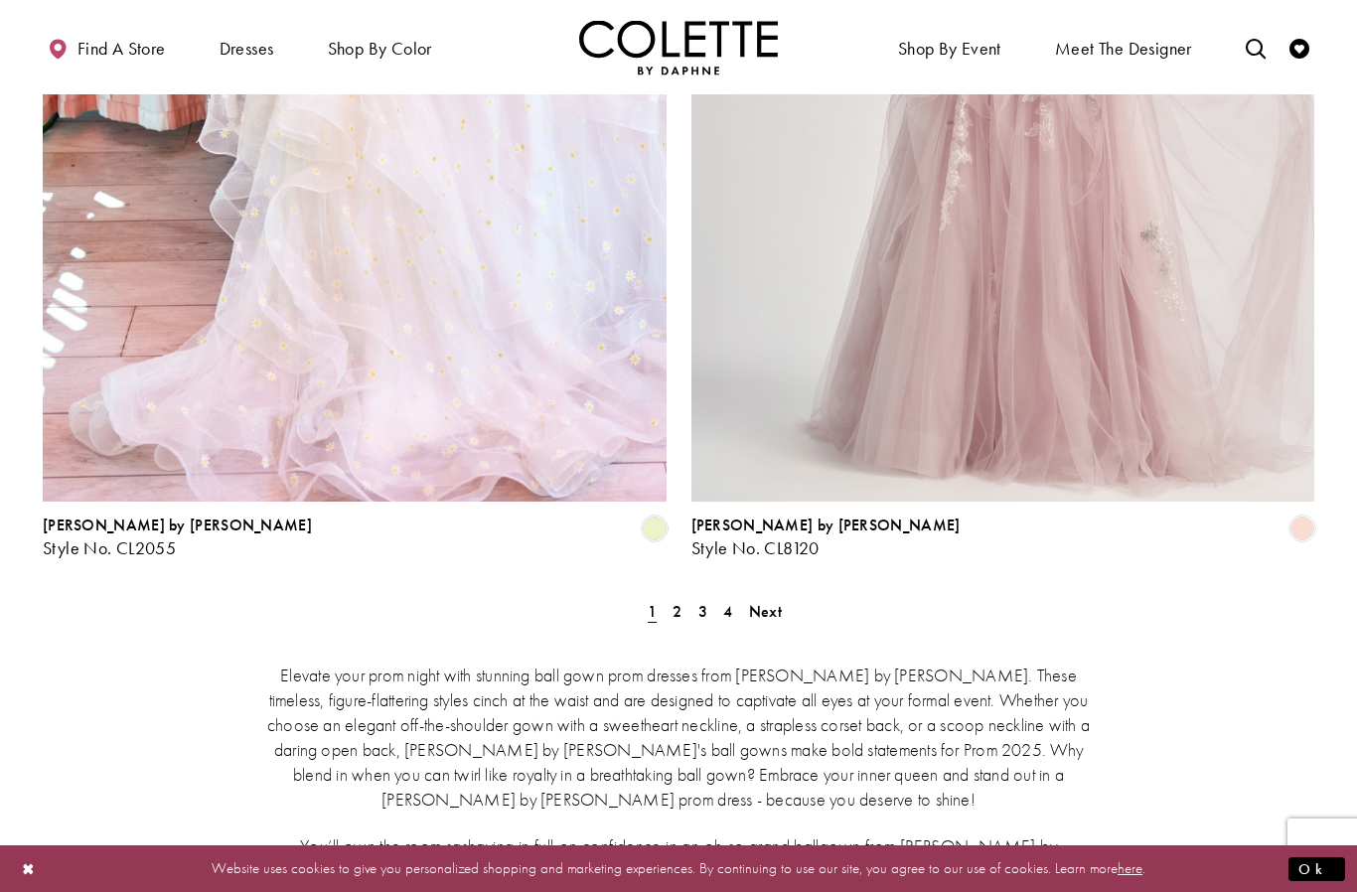
scroll to position [3566, 0]
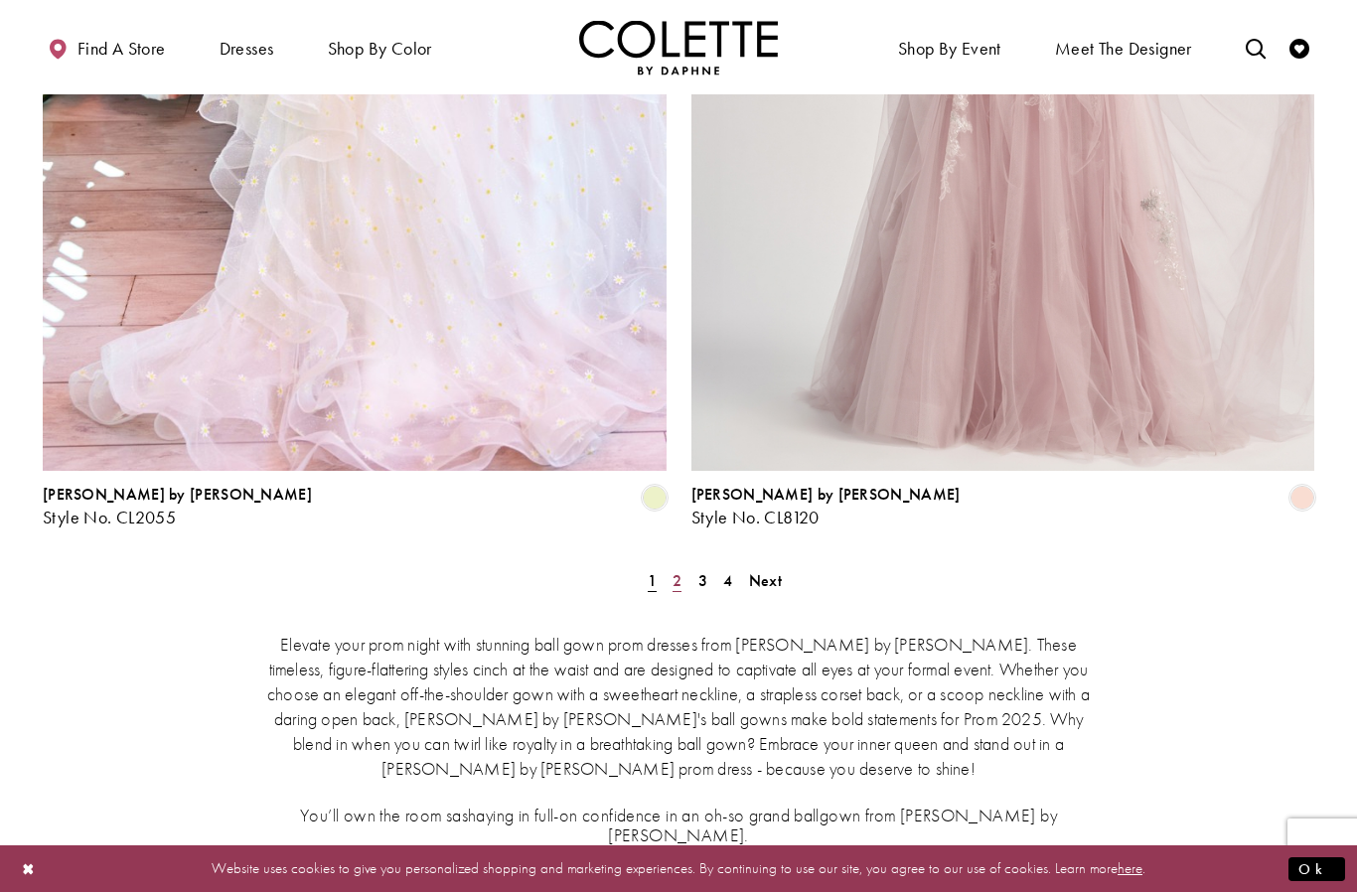
click at [678, 570] on span "2" at bounding box center [676, 580] width 9 height 21
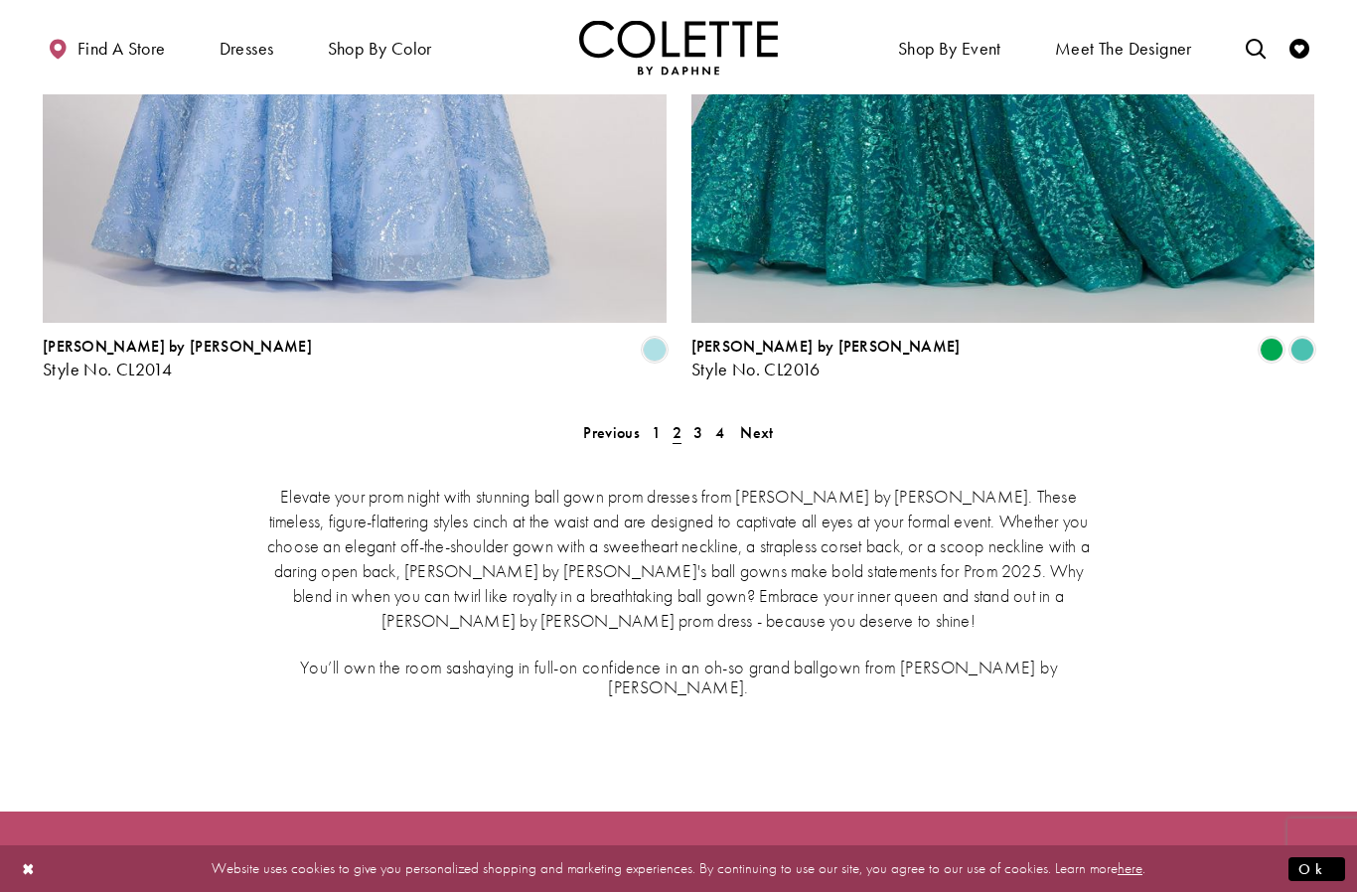
scroll to position [3724, 0]
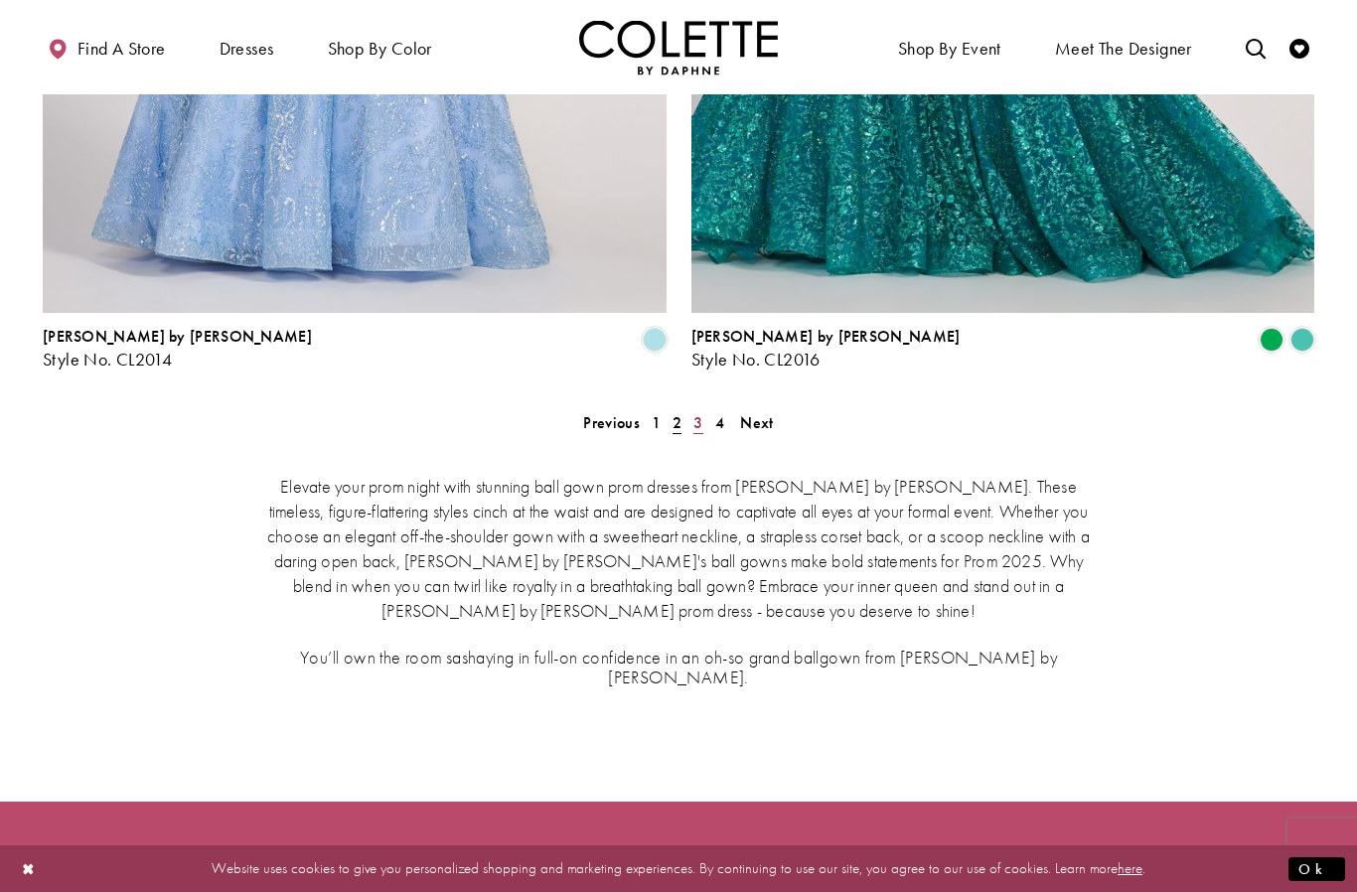
click at [698, 412] on span "3" at bounding box center [697, 422] width 9 height 21
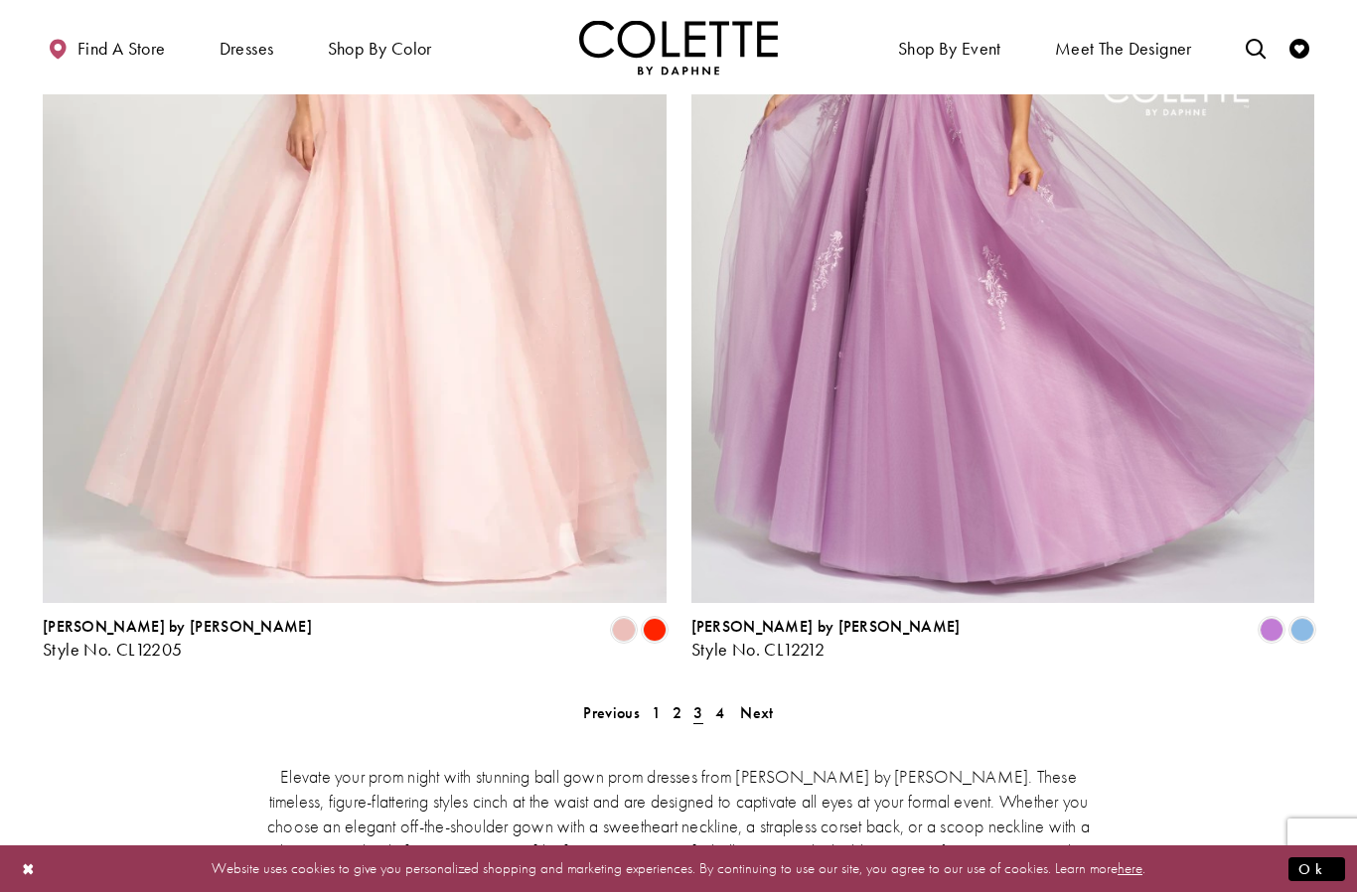
scroll to position [3435, 0]
click at [718, 701] on span "4" at bounding box center [719, 711] width 9 height 21
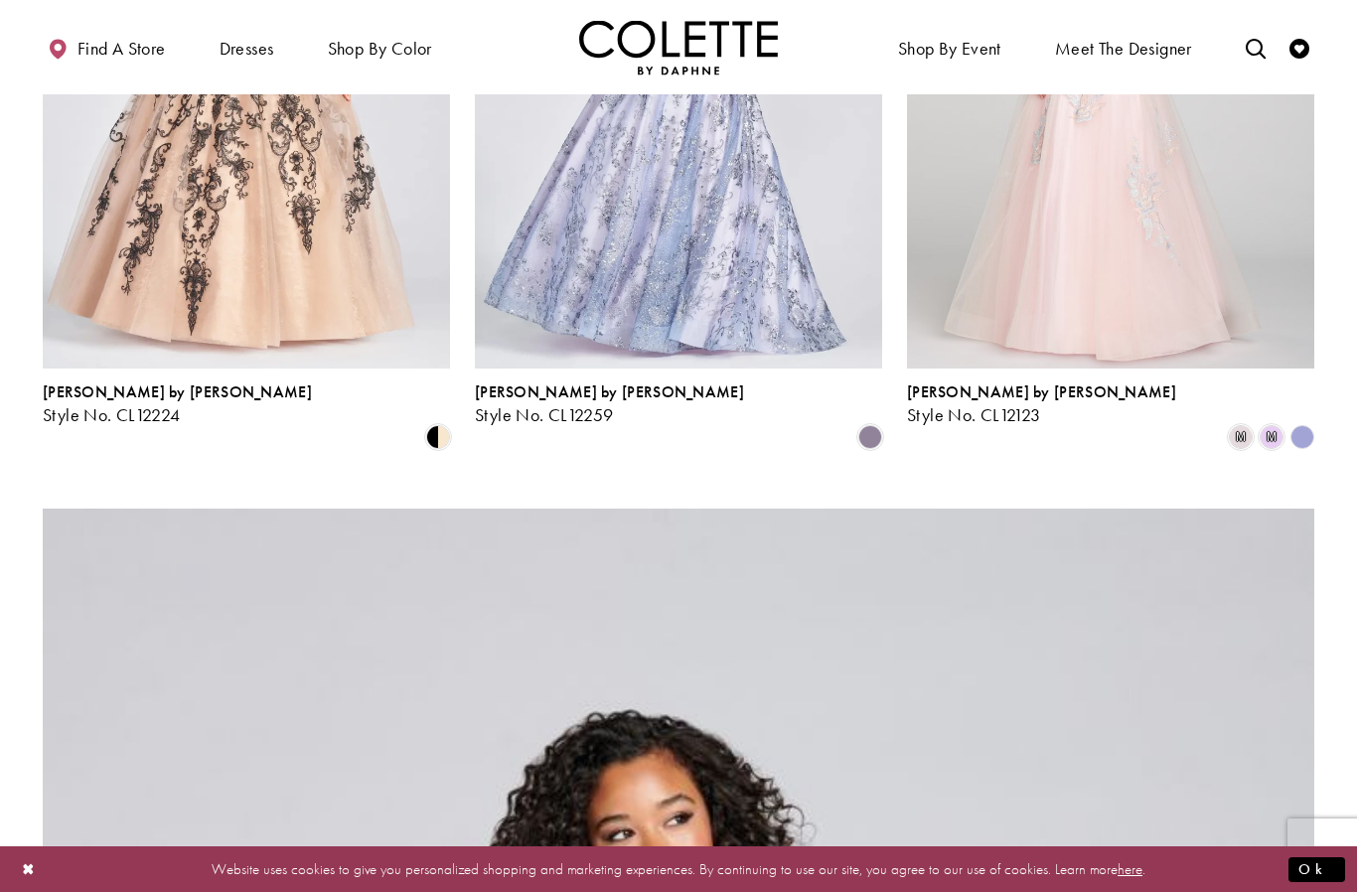
scroll to position [1271, 0]
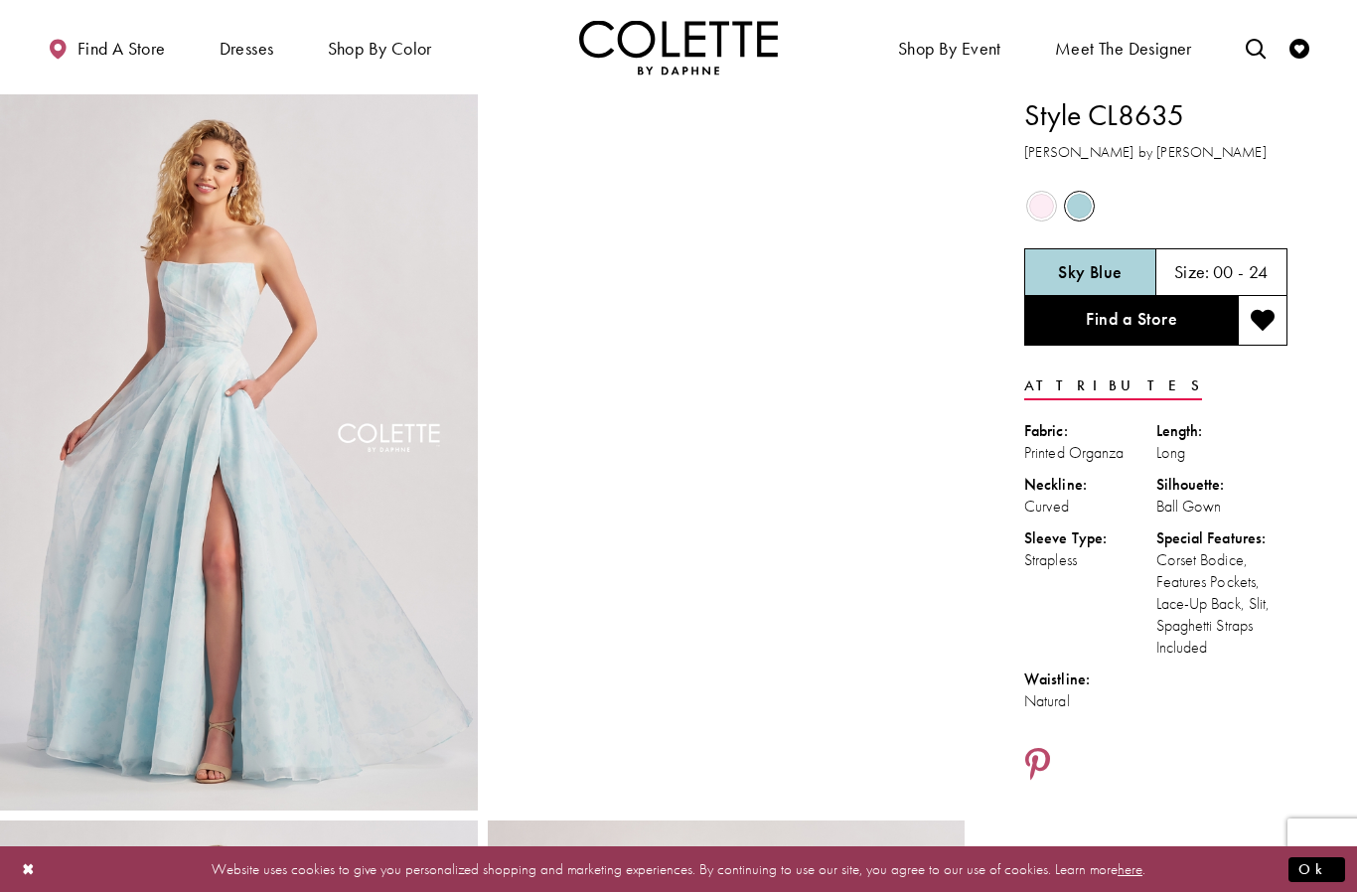
click at [1050, 219] on div "Out of Stock" at bounding box center [1041, 206] width 35 height 35
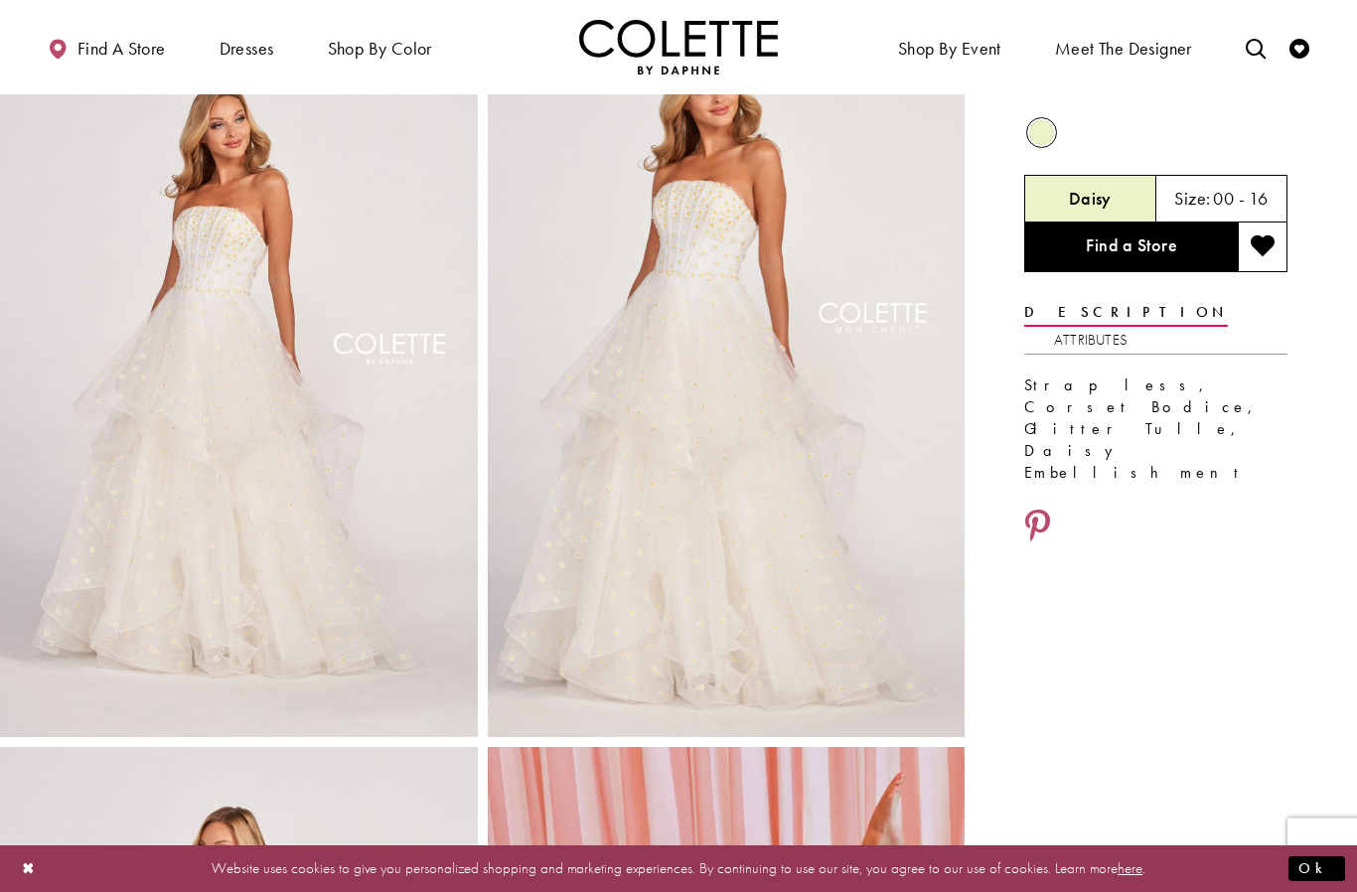
scroll to position [74, 0]
click at [1184, 211] on div "Size: 00 - 16" at bounding box center [1222, 198] width 132 height 48
click at [1199, 197] on span "Size:" at bounding box center [1192, 197] width 36 height 23
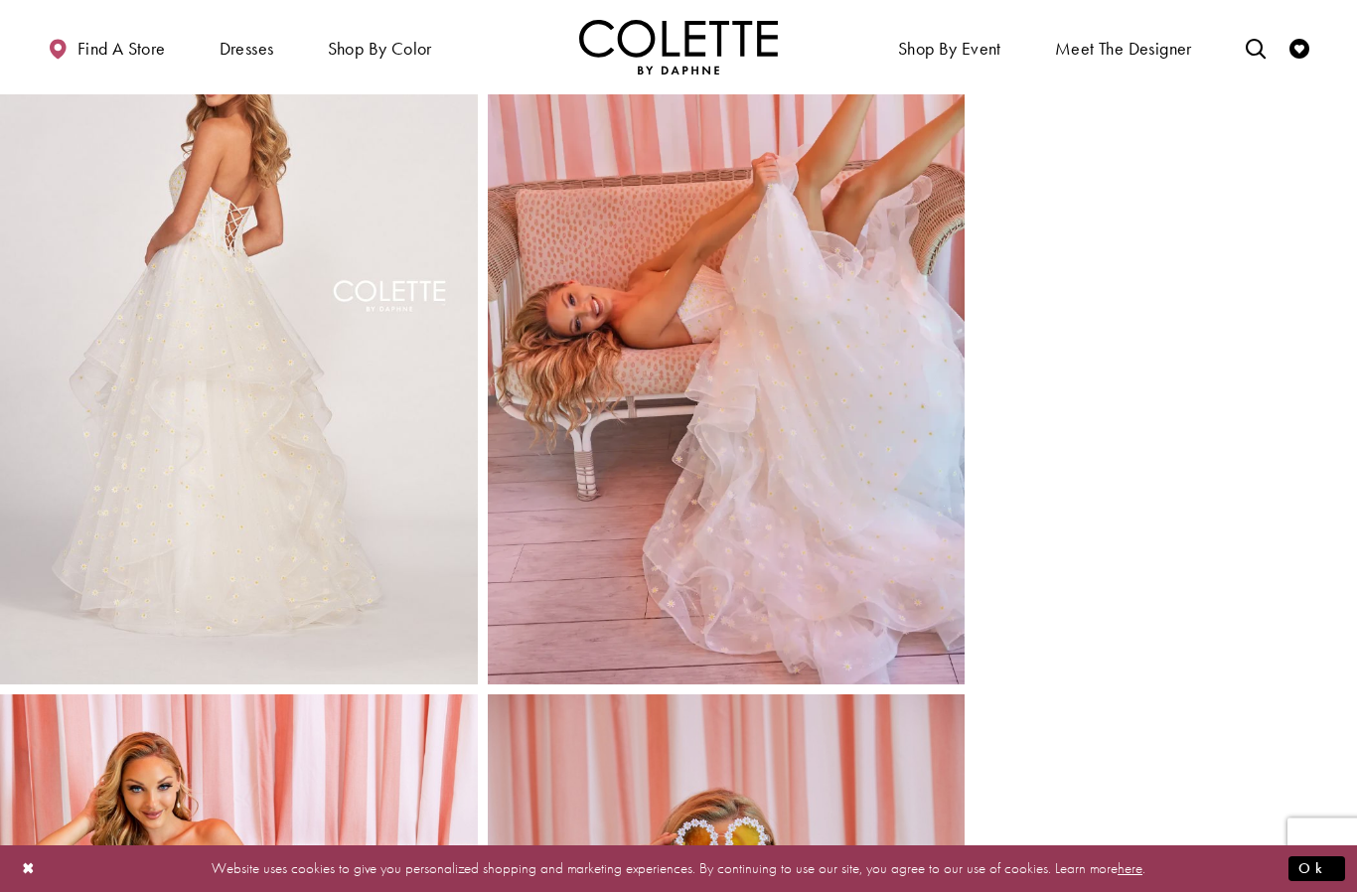
scroll to position [846, 0]
